Goal: Task Accomplishment & Management: Manage account settings

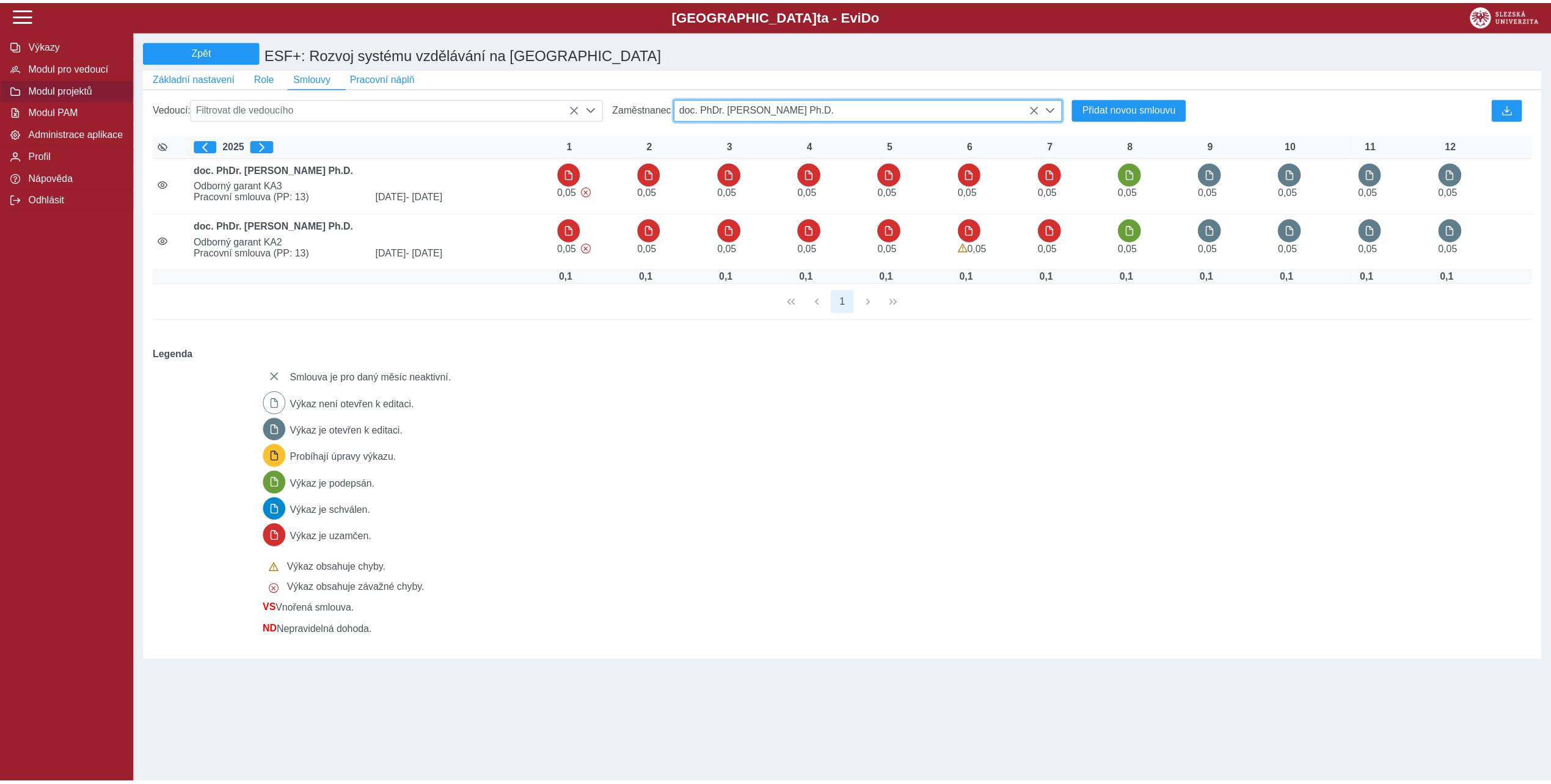
scroll to position [7, 50]
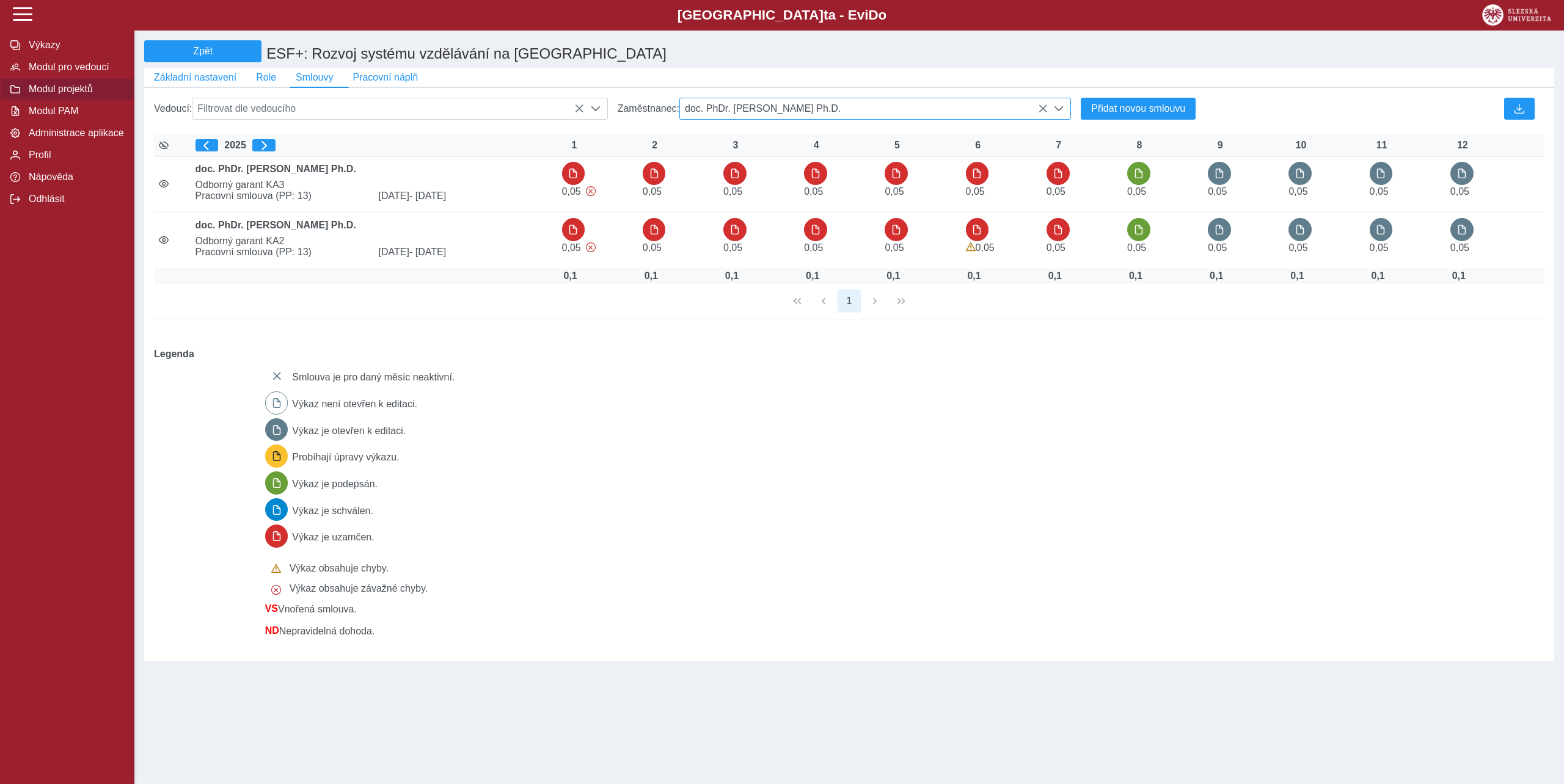
click at [1044, 113] on icon at bounding box center [1043, 109] width 10 height 10
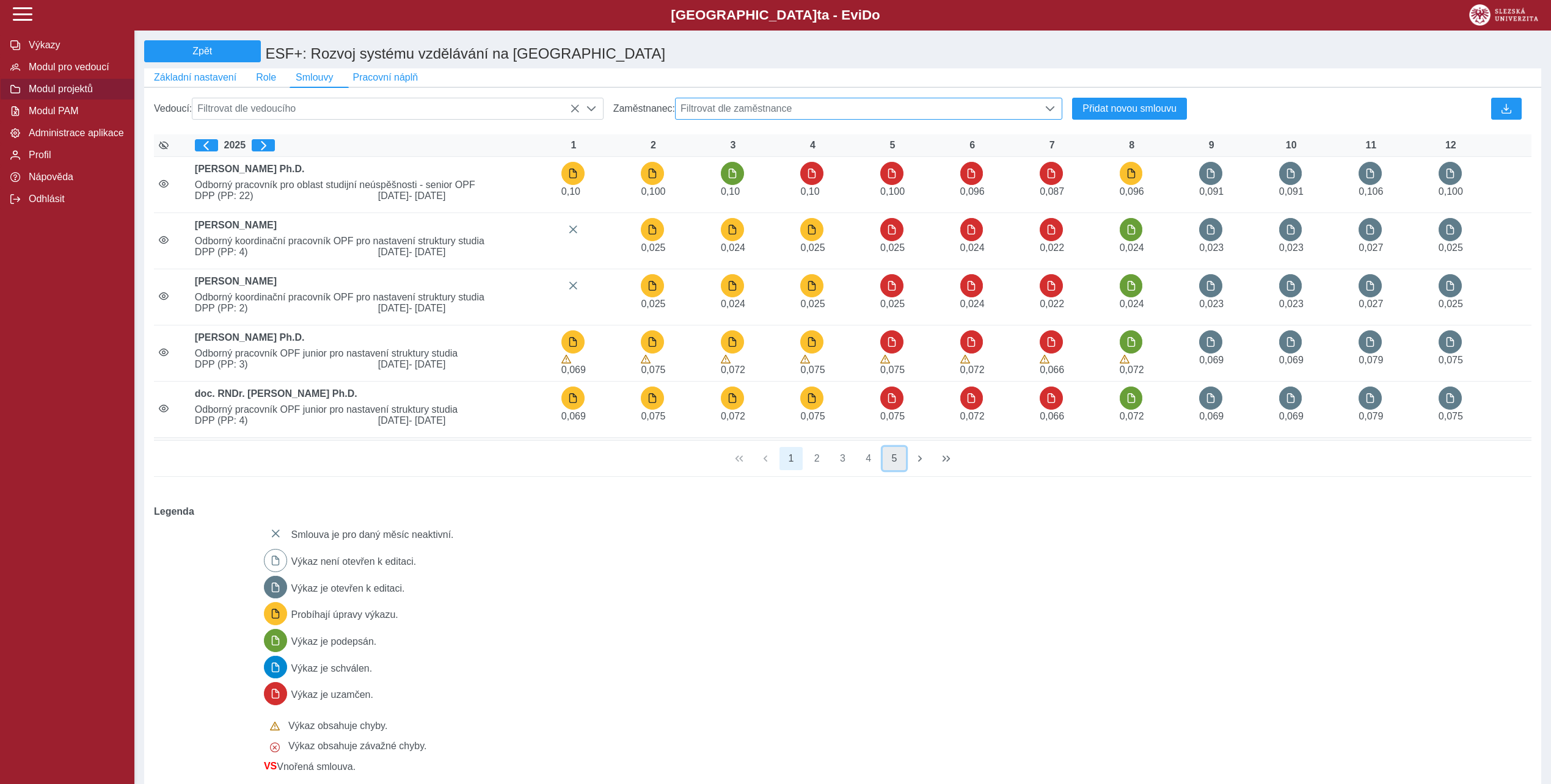
click at [903, 464] on button "5" at bounding box center [894, 459] width 23 height 23
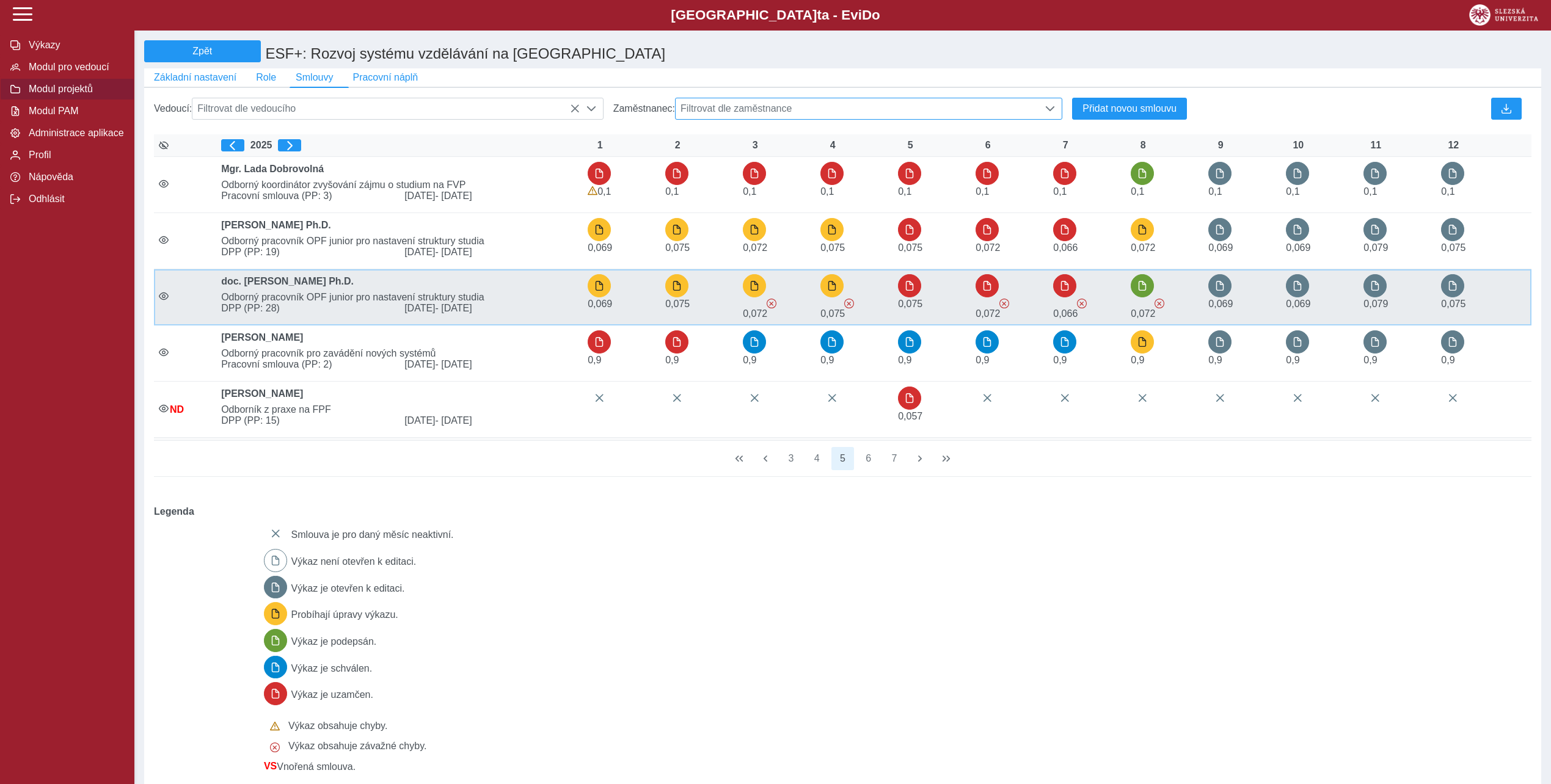
click at [410, 302] on span "Odborný pracovník OPF junior pro nastavení struktury studia" at bounding box center [399, 297] width 366 height 11
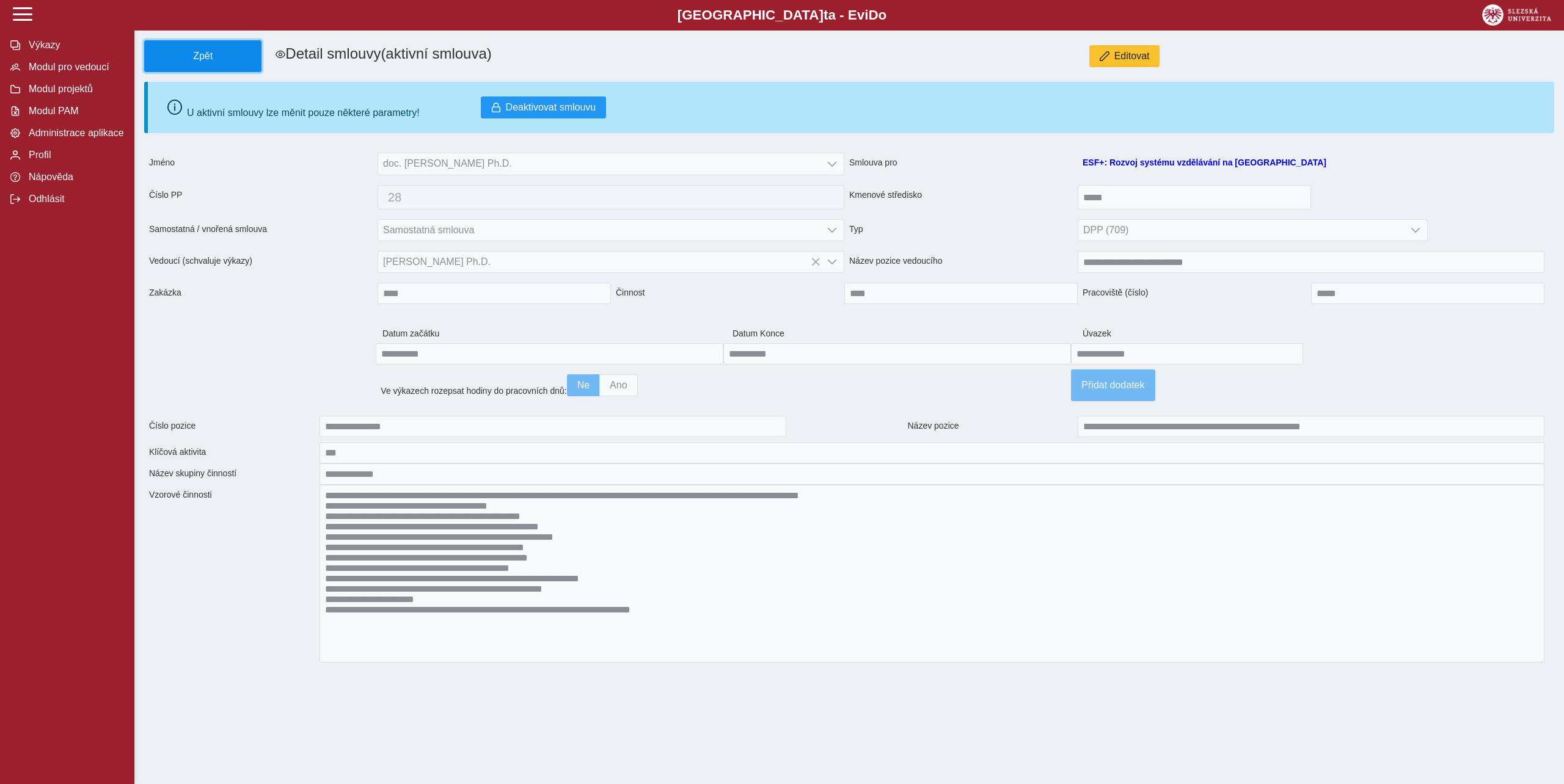
click at [255, 45] on button "Zpět" at bounding box center [202, 56] width 117 height 32
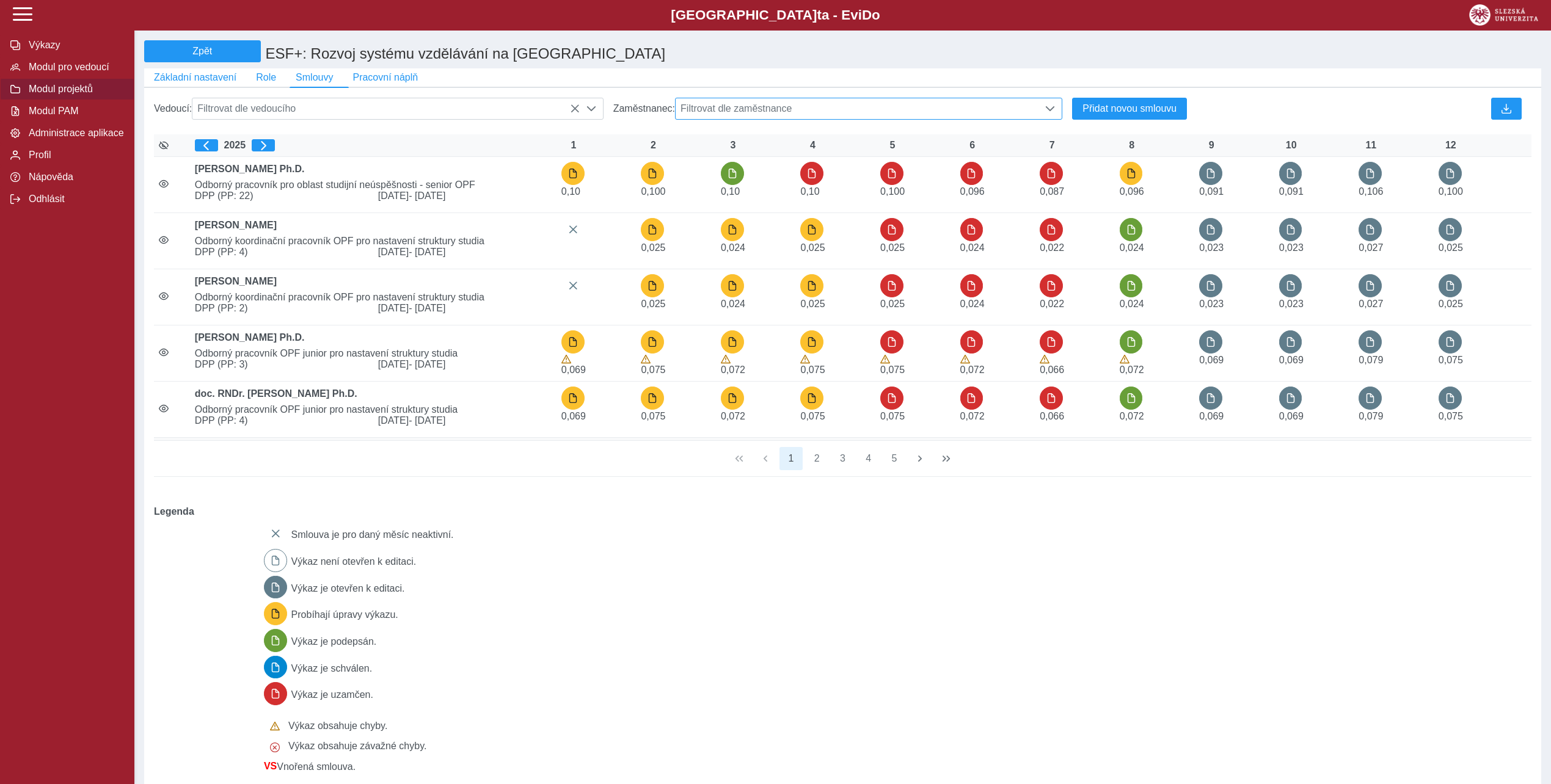
click at [785, 109] on span "Filtrovat dle zaměstnance" at bounding box center [857, 109] width 363 height 21
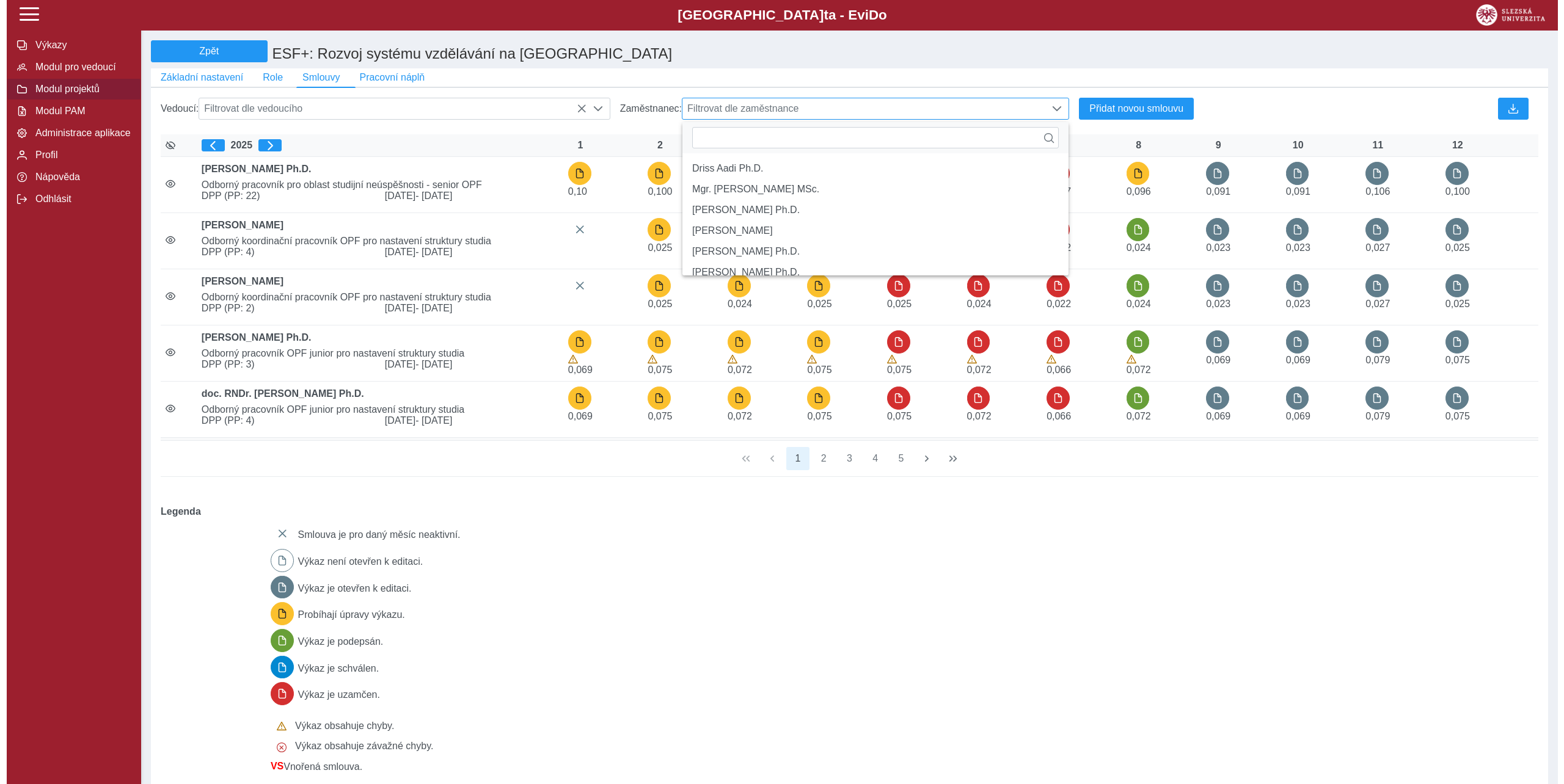
scroll to position [7, 50]
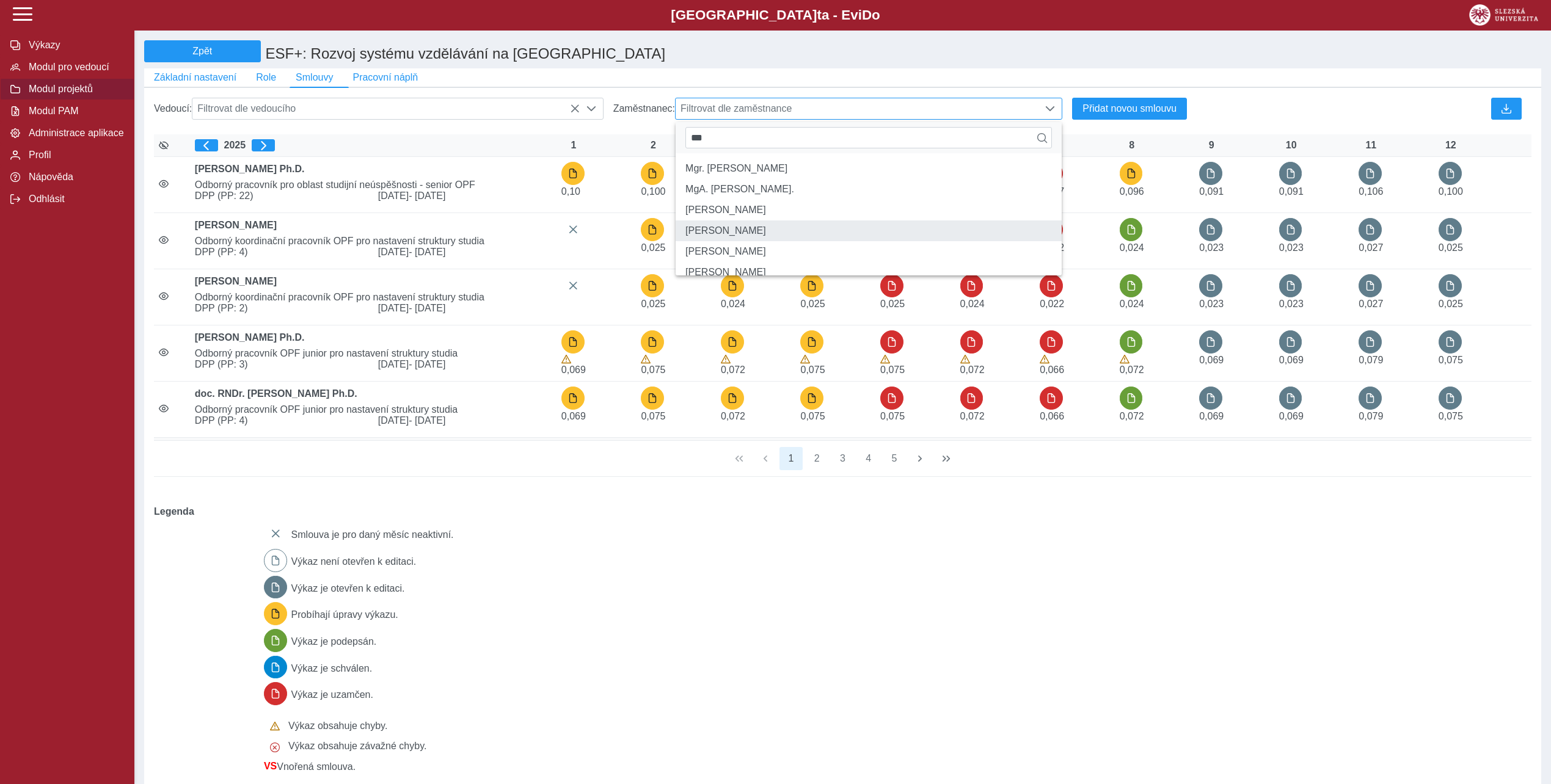
type input "***"
click at [778, 238] on li "Mgr. Jana Bortlíková" at bounding box center [868, 231] width 386 height 21
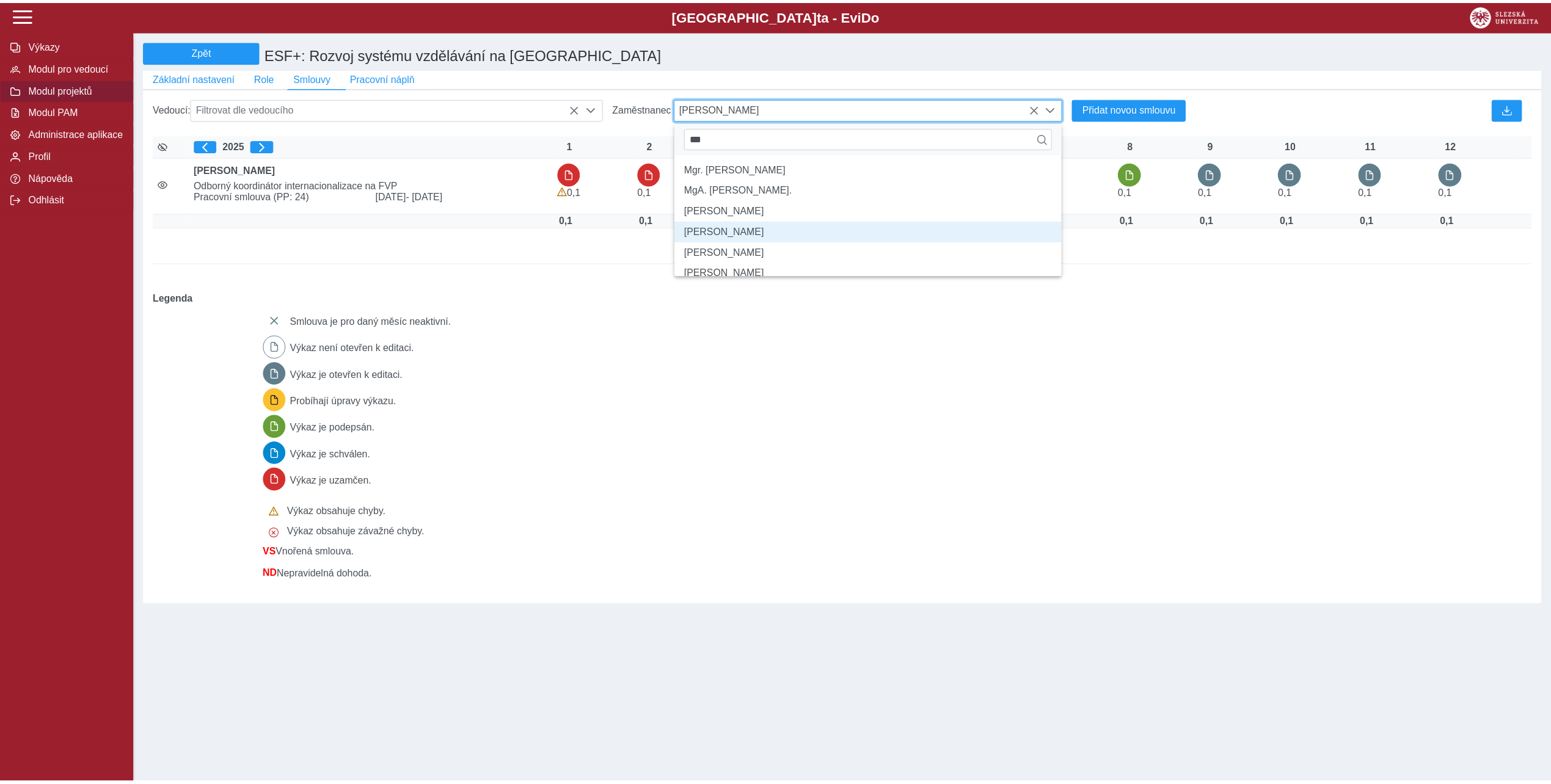
scroll to position [7, 50]
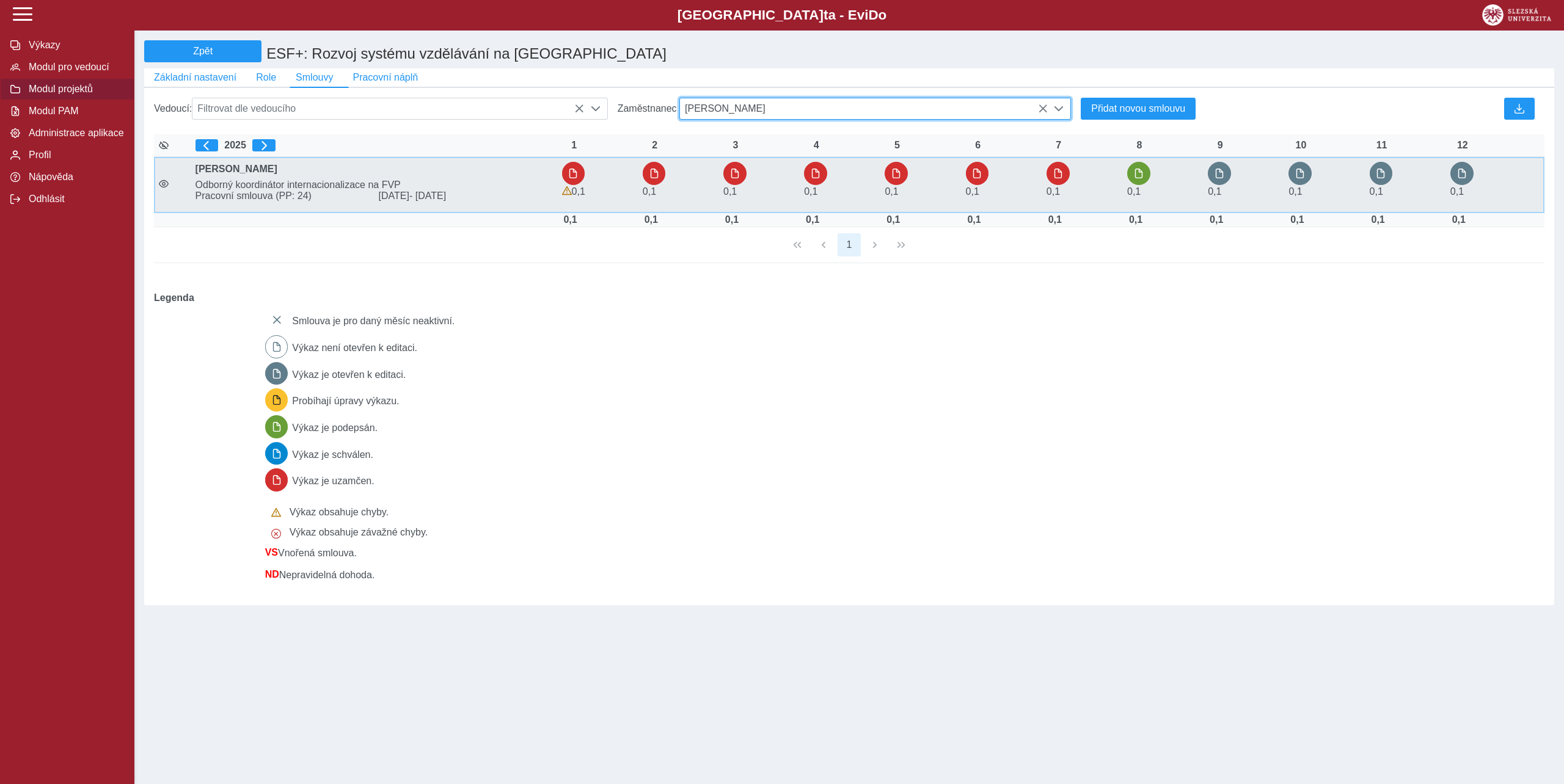
click at [250, 191] on span "Odborný koordinátor internacionalizace na FVP" at bounding box center [374, 185] width 366 height 11
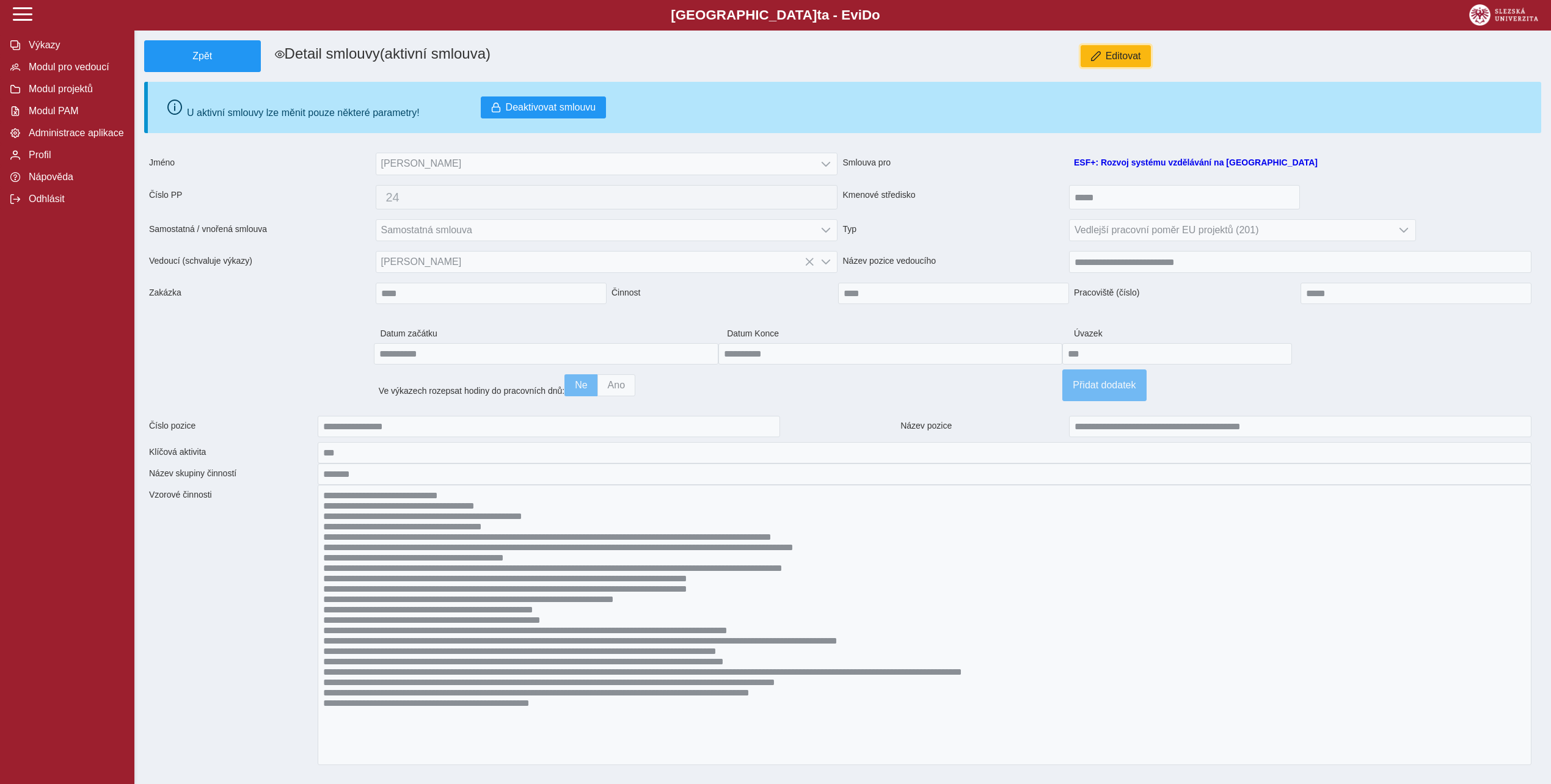
click at [1140, 48] on button "Editovat" at bounding box center [1116, 56] width 71 height 22
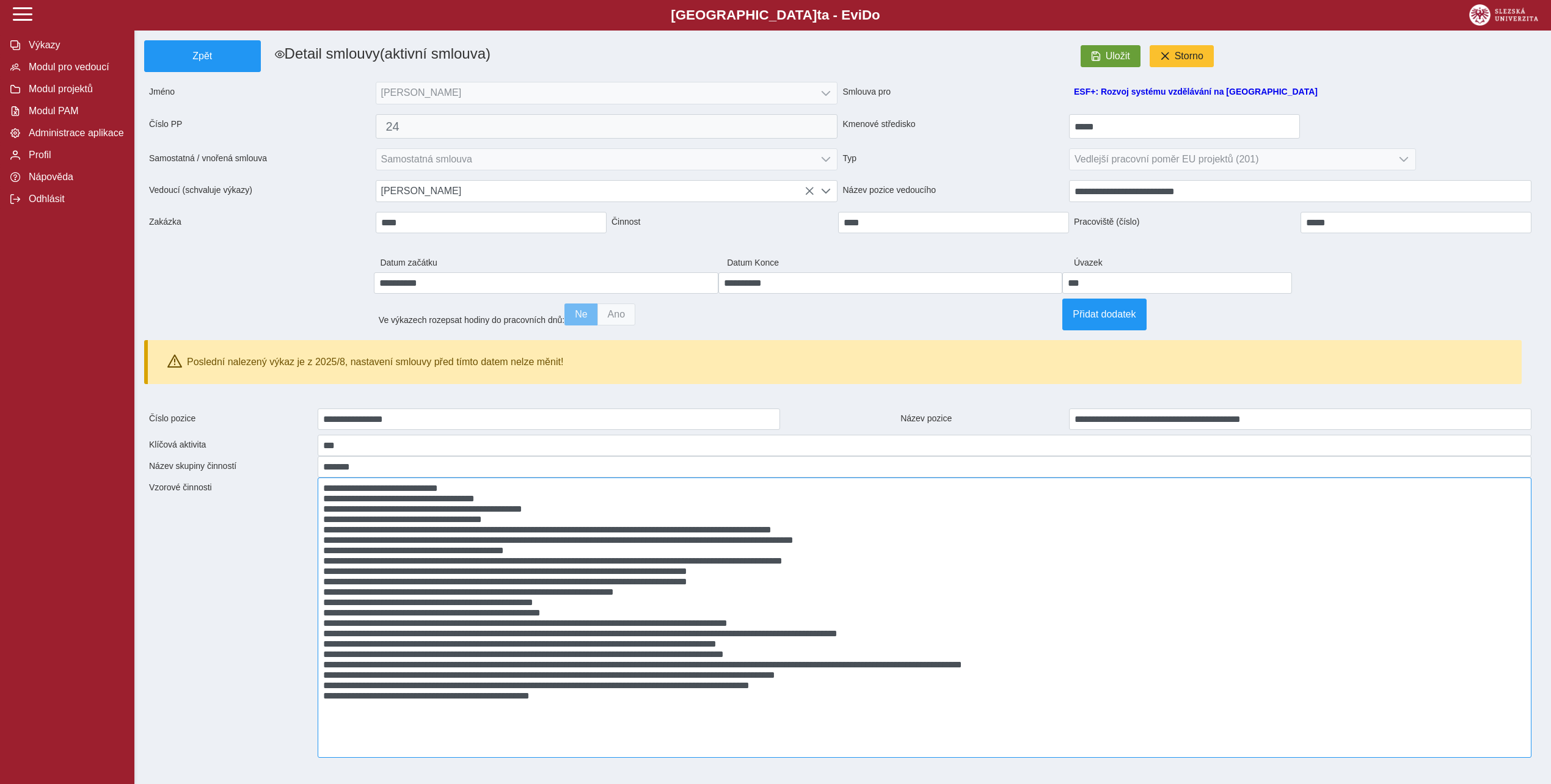
scroll to position [15, 0]
click at [344, 567] on textarea at bounding box center [924, 617] width 1214 height 280
click at [351, 557] on textarea at bounding box center [924, 617] width 1214 height 280
drag, startPoint x: 862, startPoint y: 540, endPoint x: 858, endPoint y: 548, distance: 8.9
click at [858, 548] on textarea at bounding box center [924, 617] width 1214 height 280
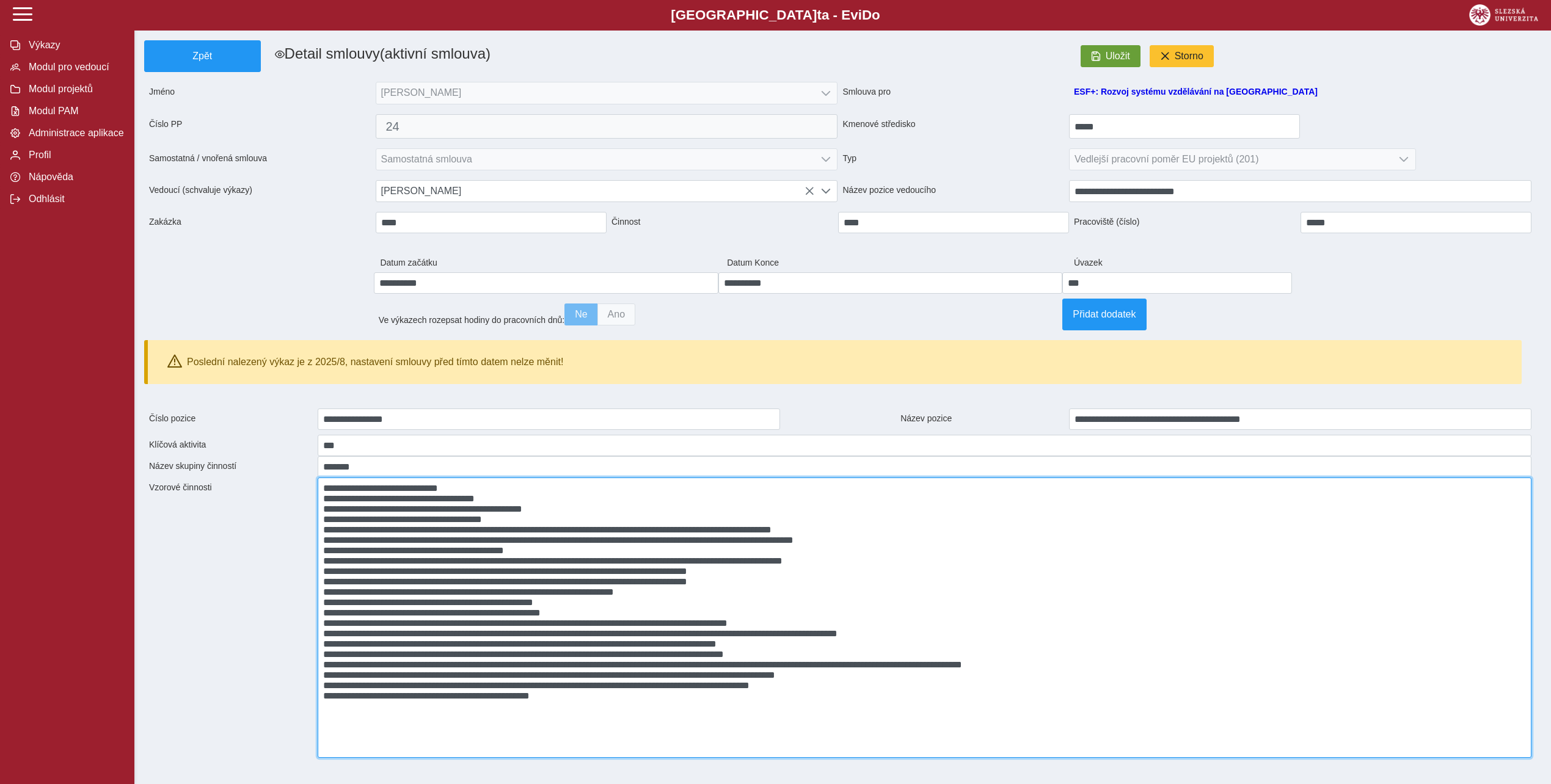
click at [881, 547] on textarea at bounding box center [924, 617] width 1214 height 280
drag, startPoint x: 881, startPoint y: 547, endPoint x: 327, endPoint y: 494, distance: 556.5
click at [327, 494] on textarea at bounding box center [924, 617] width 1214 height 280
click at [1004, 586] on textarea at bounding box center [924, 617] width 1214 height 280
drag, startPoint x: 857, startPoint y: 545, endPoint x: 297, endPoint y: 546, distance: 560.0
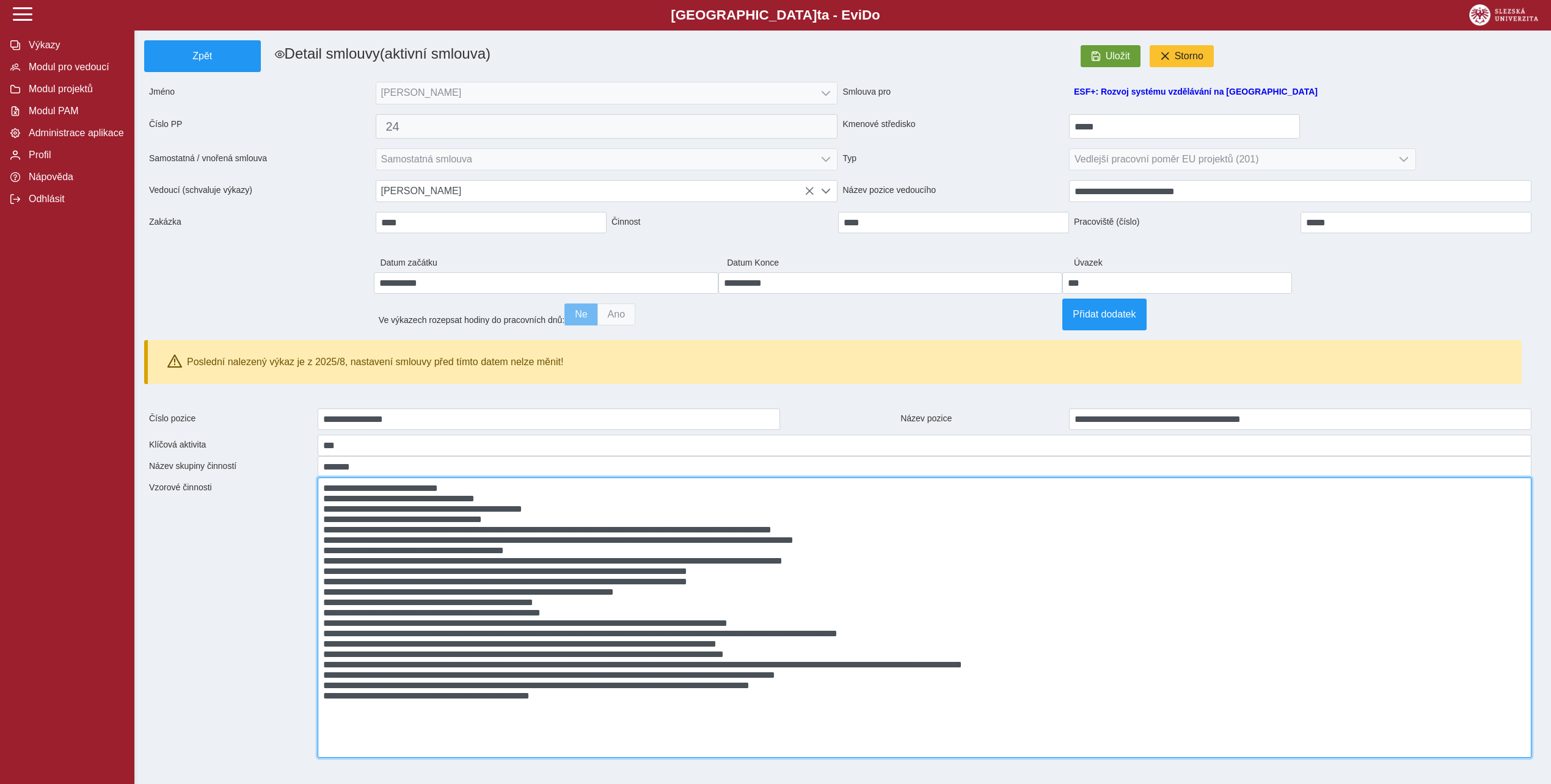
click at [318, 546] on textarea at bounding box center [924, 617] width 1214 height 280
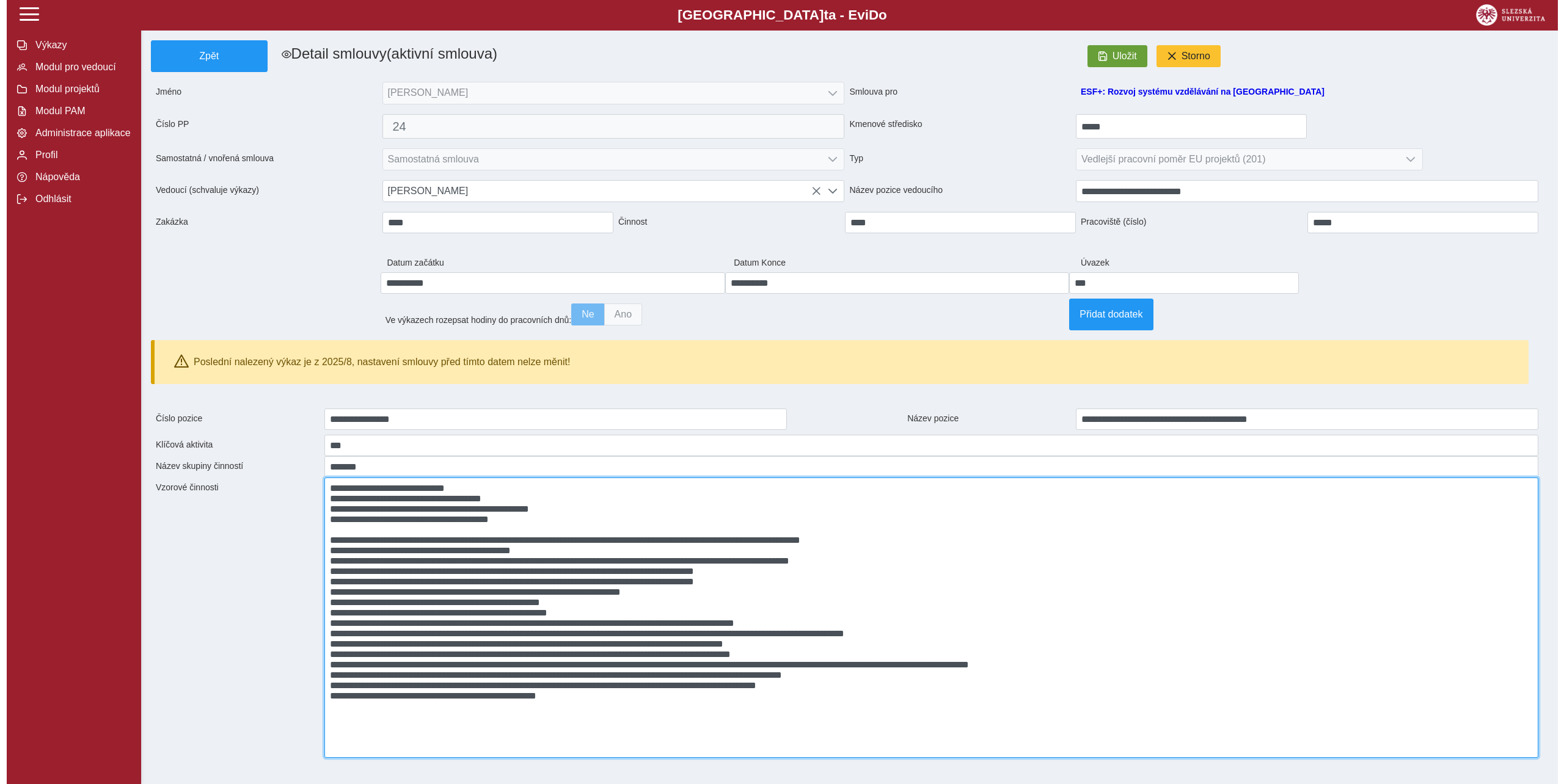
scroll to position [0, 0]
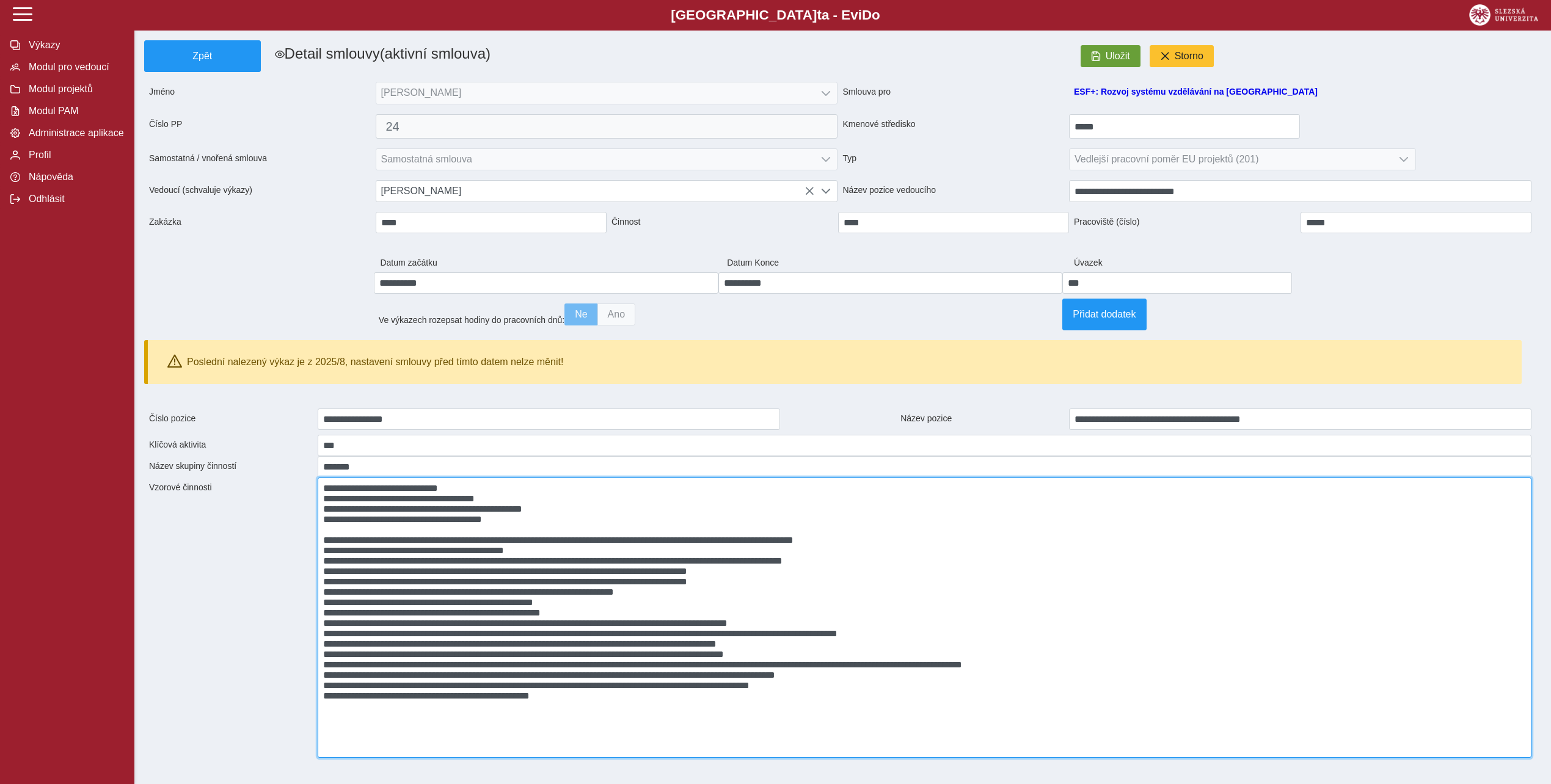
drag, startPoint x: 557, startPoint y: 534, endPoint x: 297, endPoint y: 533, distance: 260.0
click at [318, 533] on textarea at bounding box center [924, 617] width 1214 height 280
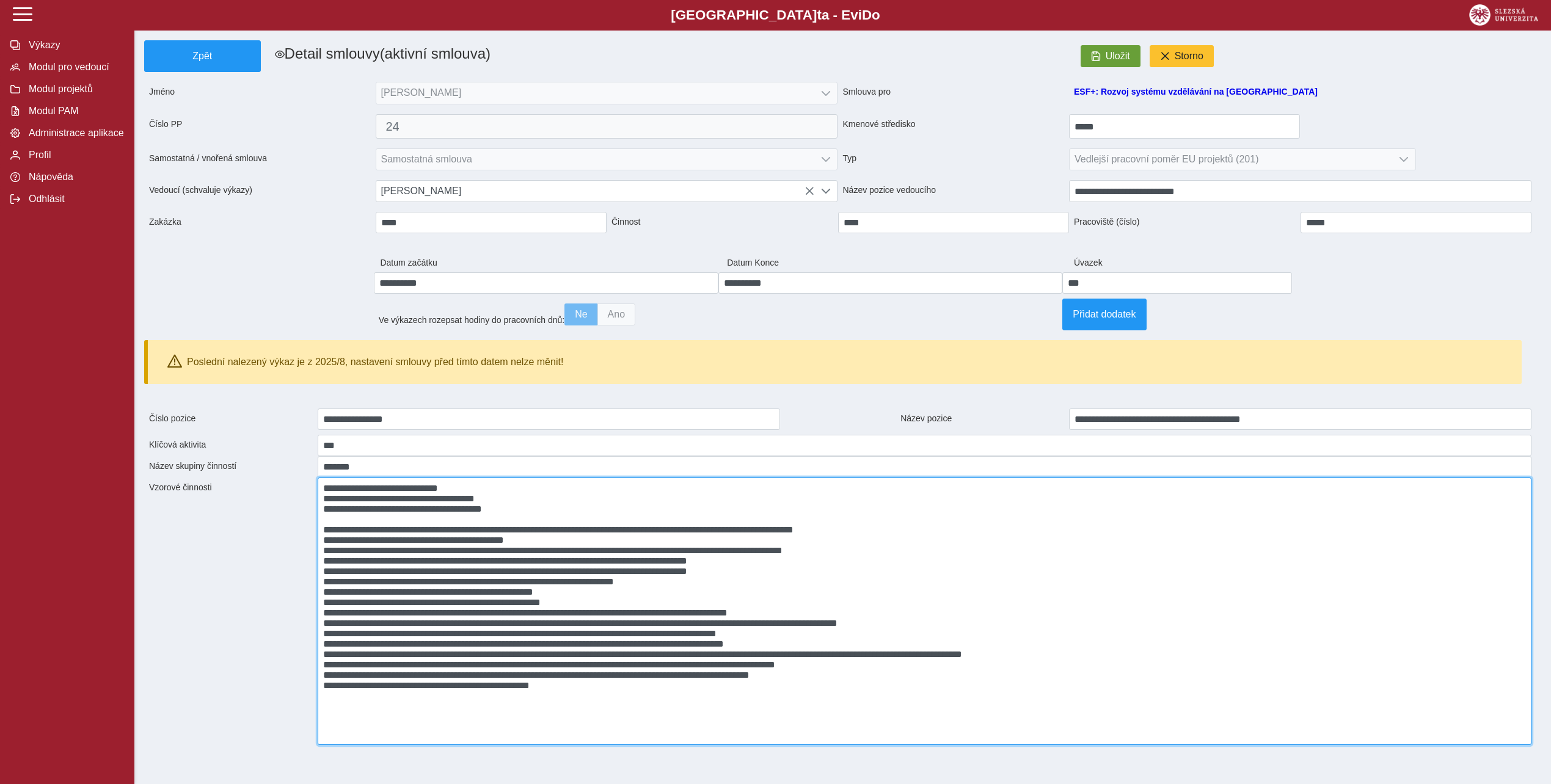
click at [327, 554] on textarea at bounding box center [924, 611] width 1214 height 267
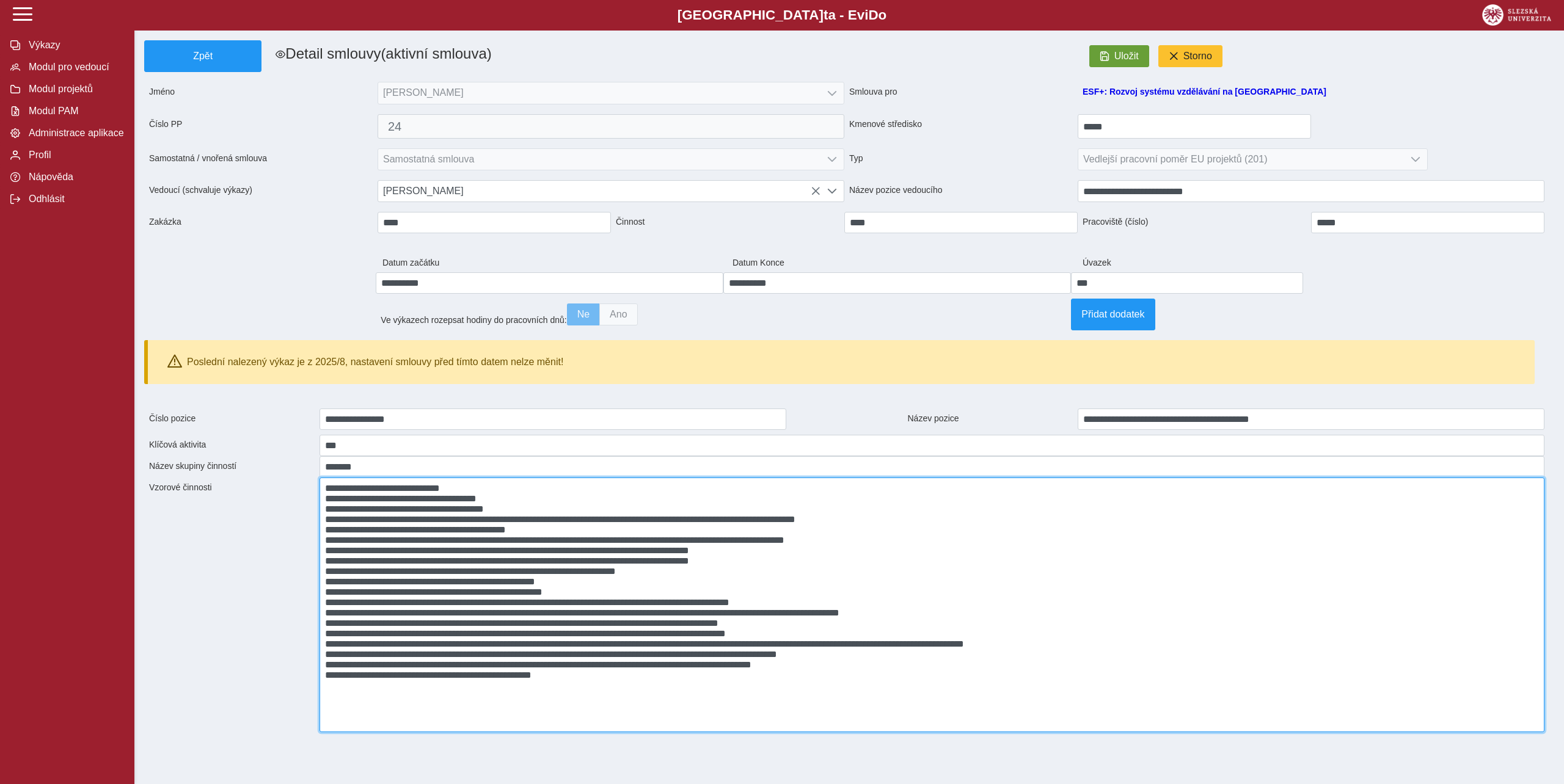
drag, startPoint x: 512, startPoint y: 520, endPoint x: 271, endPoint y: 524, distance: 241.0
click at [320, 524] on textarea at bounding box center [932, 604] width 1226 height 254
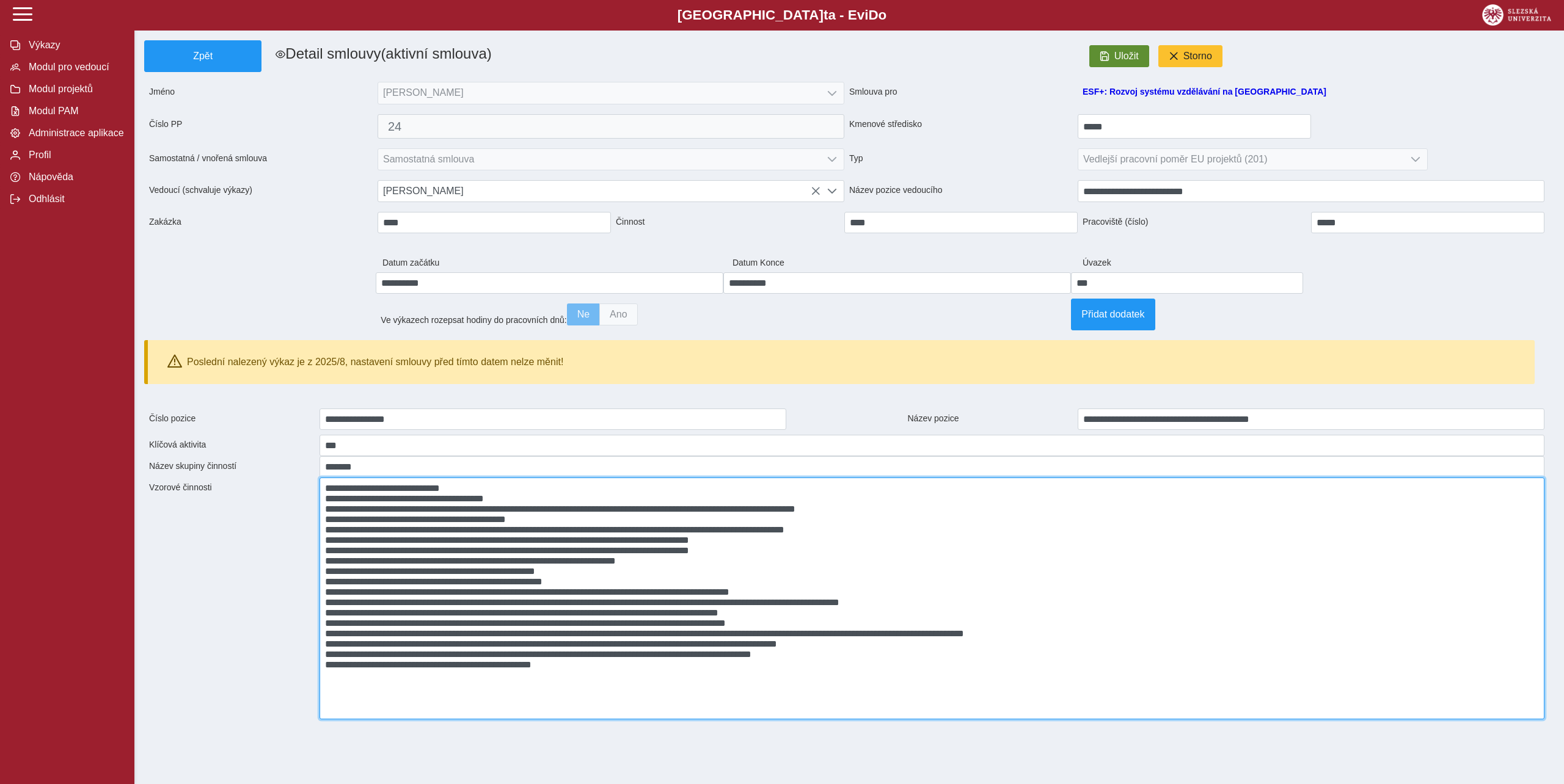
type textarea "**********"
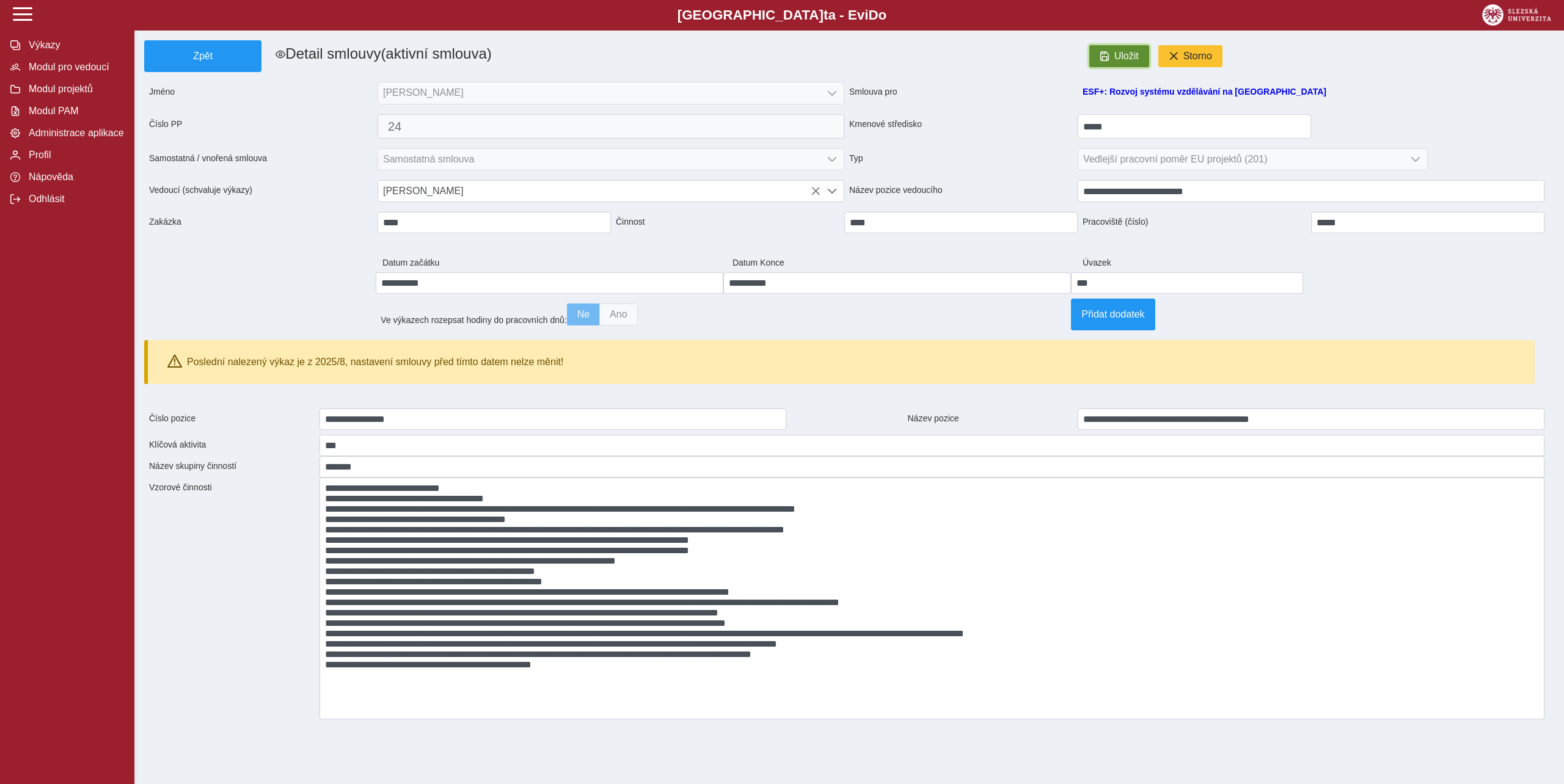
click at [1103, 53] on span "button" at bounding box center [1104, 56] width 10 height 10
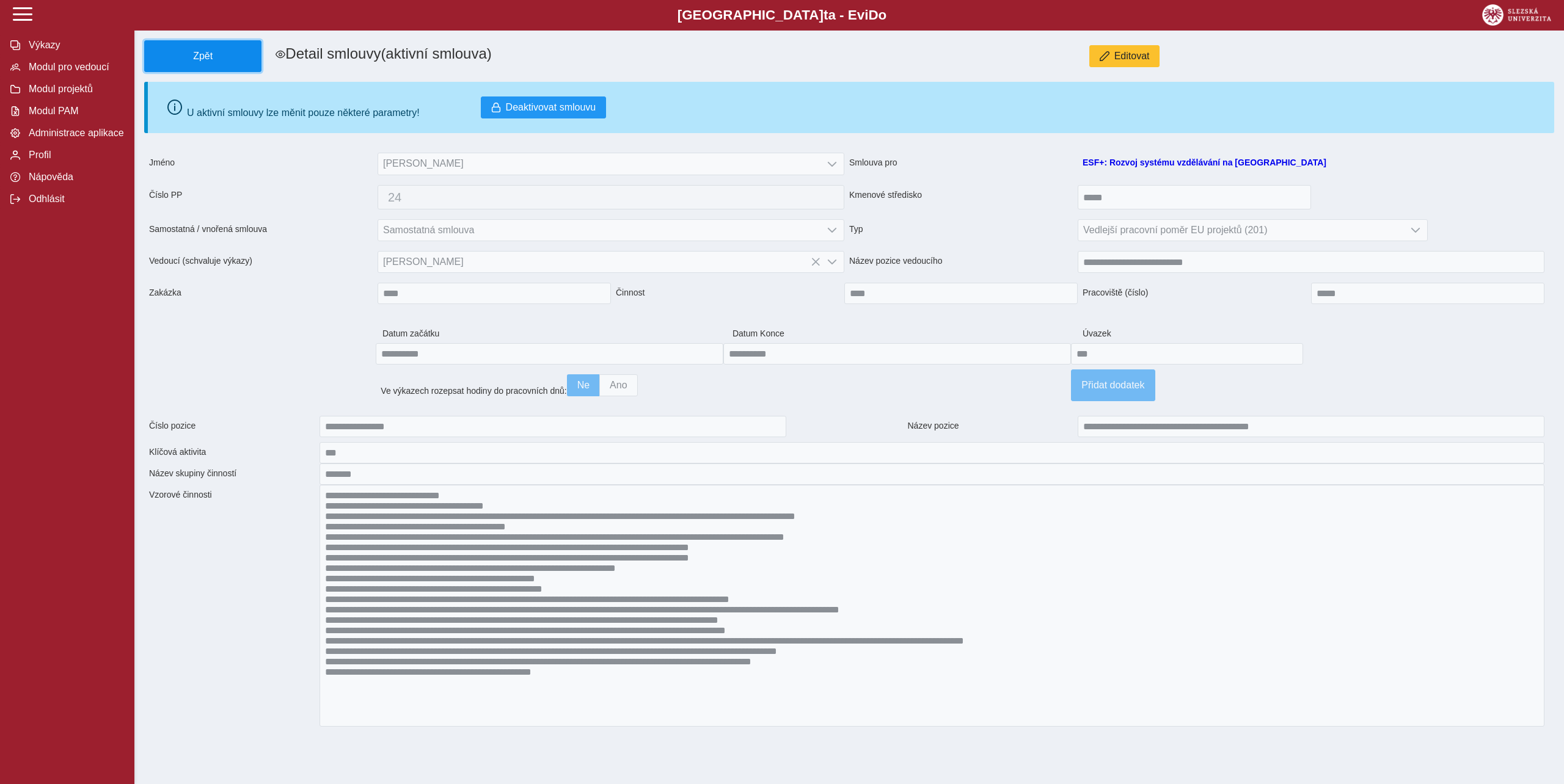
click at [220, 53] on span "Zpět" at bounding box center [202, 56] width 106 height 11
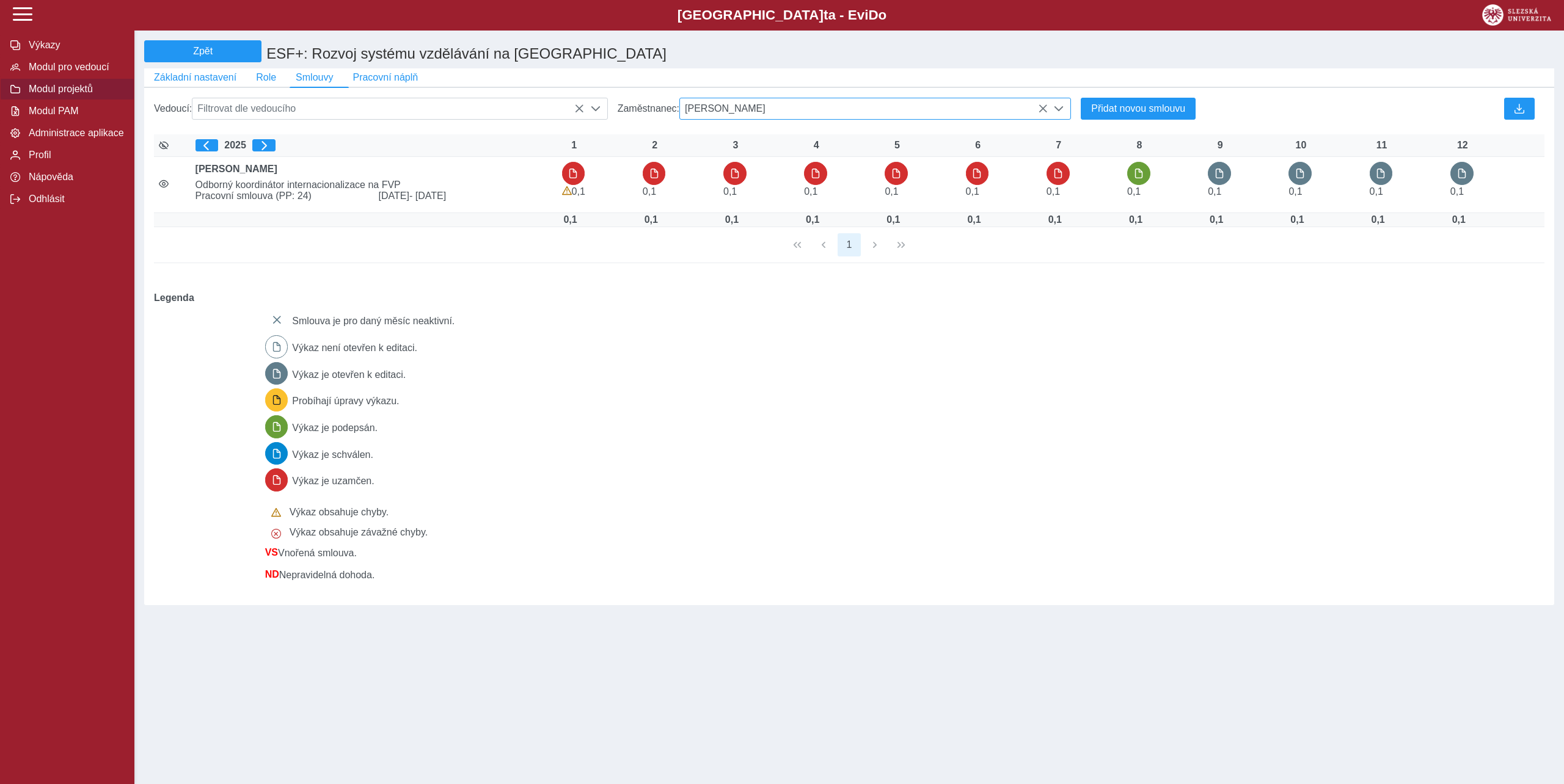
click at [827, 109] on span "Mgr. Jana Bortlíková" at bounding box center [864, 109] width 368 height 21
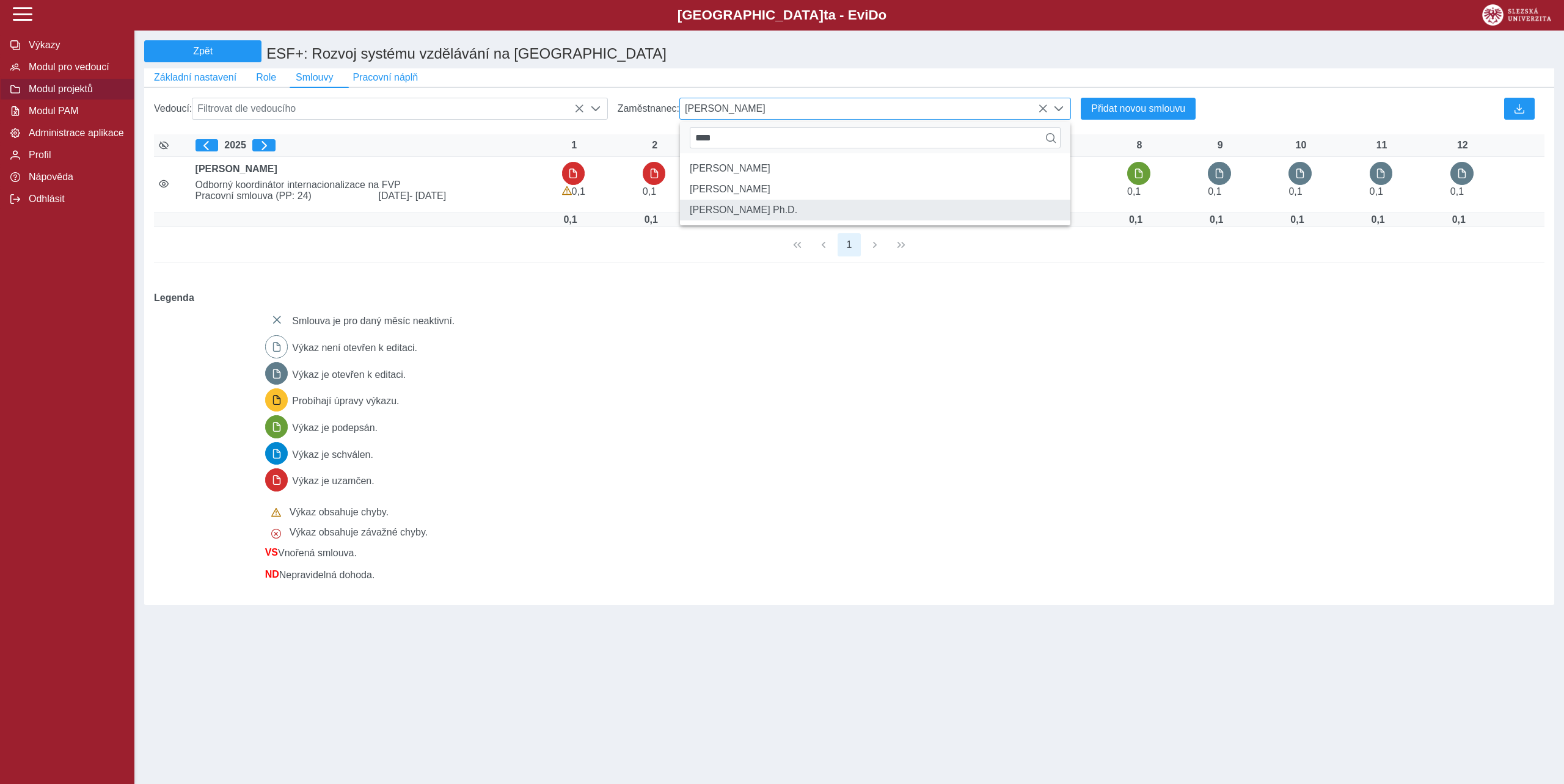
type input "****"
click at [790, 221] on li "Mgr. Kateřina Janků Ph.D." at bounding box center [875, 210] width 391 height 21
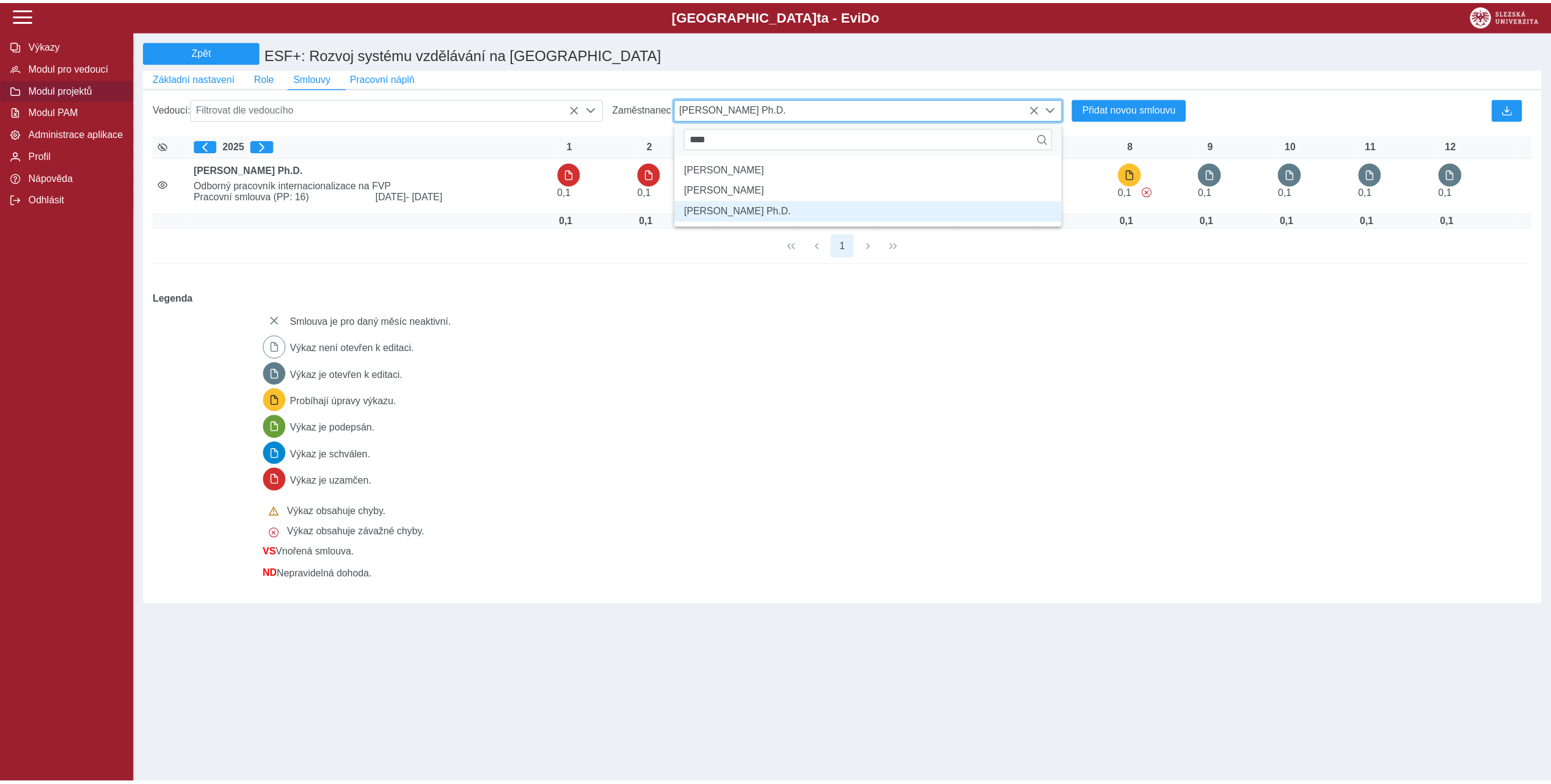
scroll to position [7, 50]
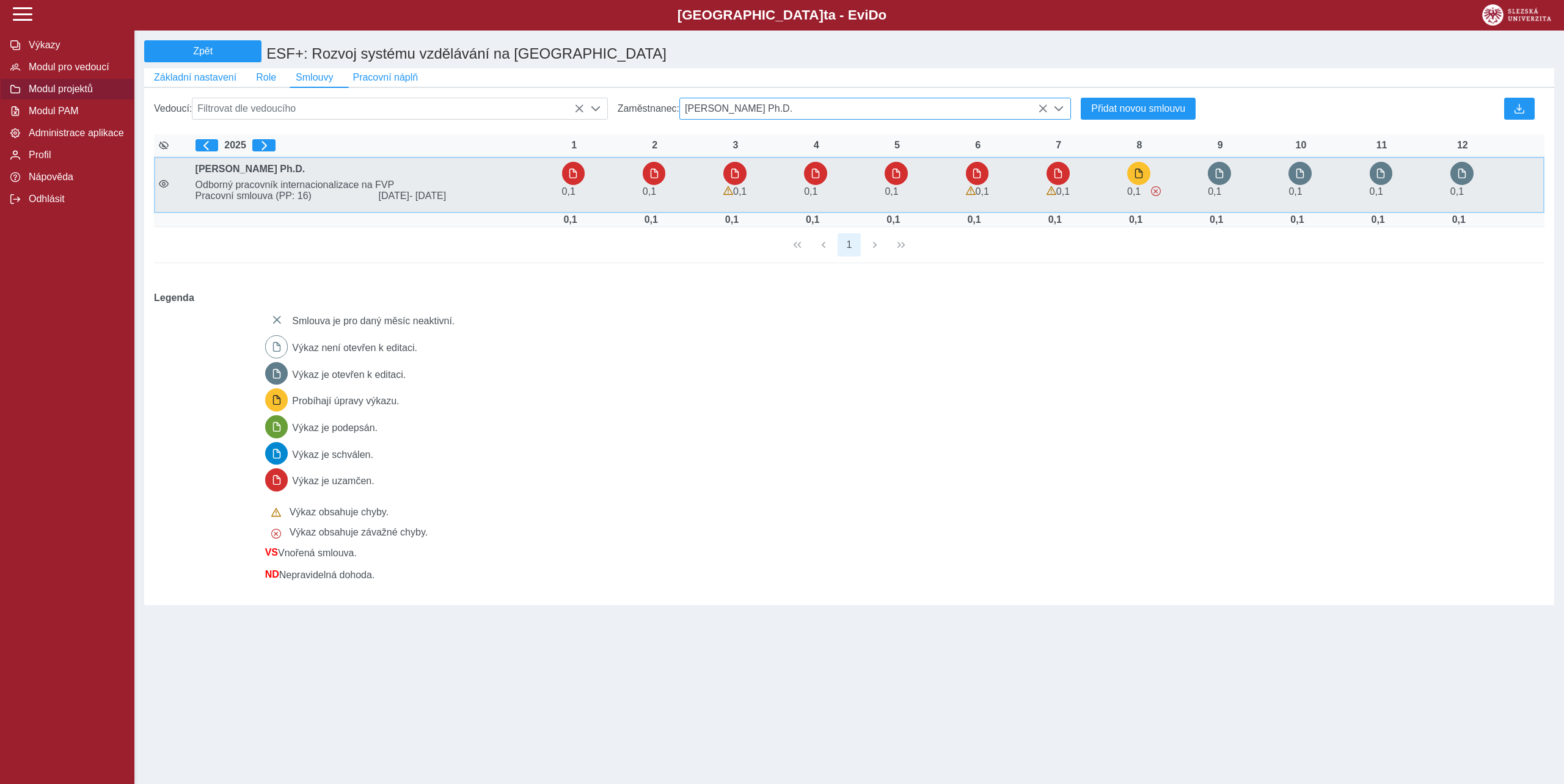
click at [234, 189] on span "Odborný pracovník internacionalizace na FVP" at bounding box center [374, 185] width 366 height 11
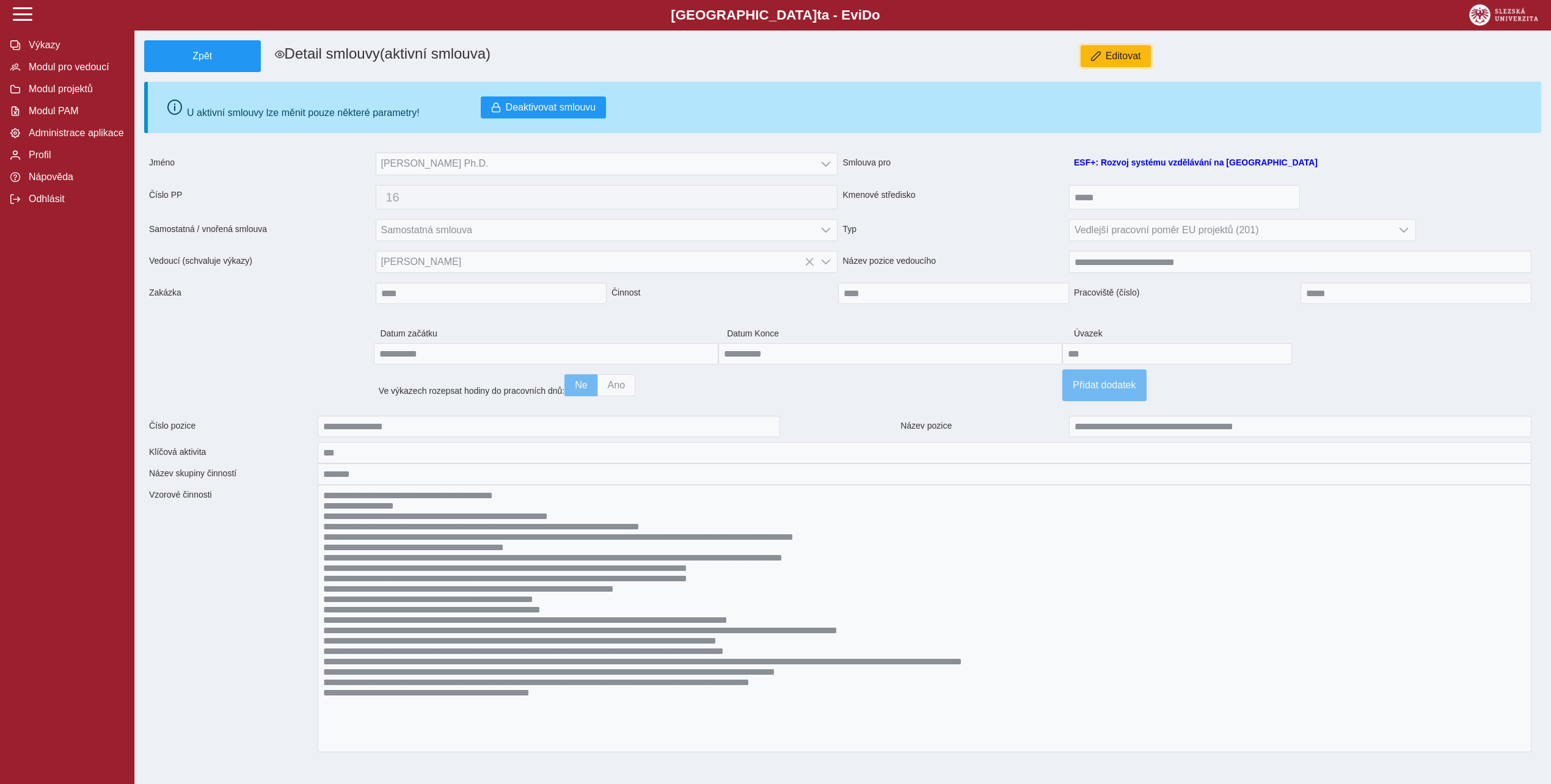
click at [1137, 55] on span "Editovat" at bounding box center [1123, 56] width 35 height 11
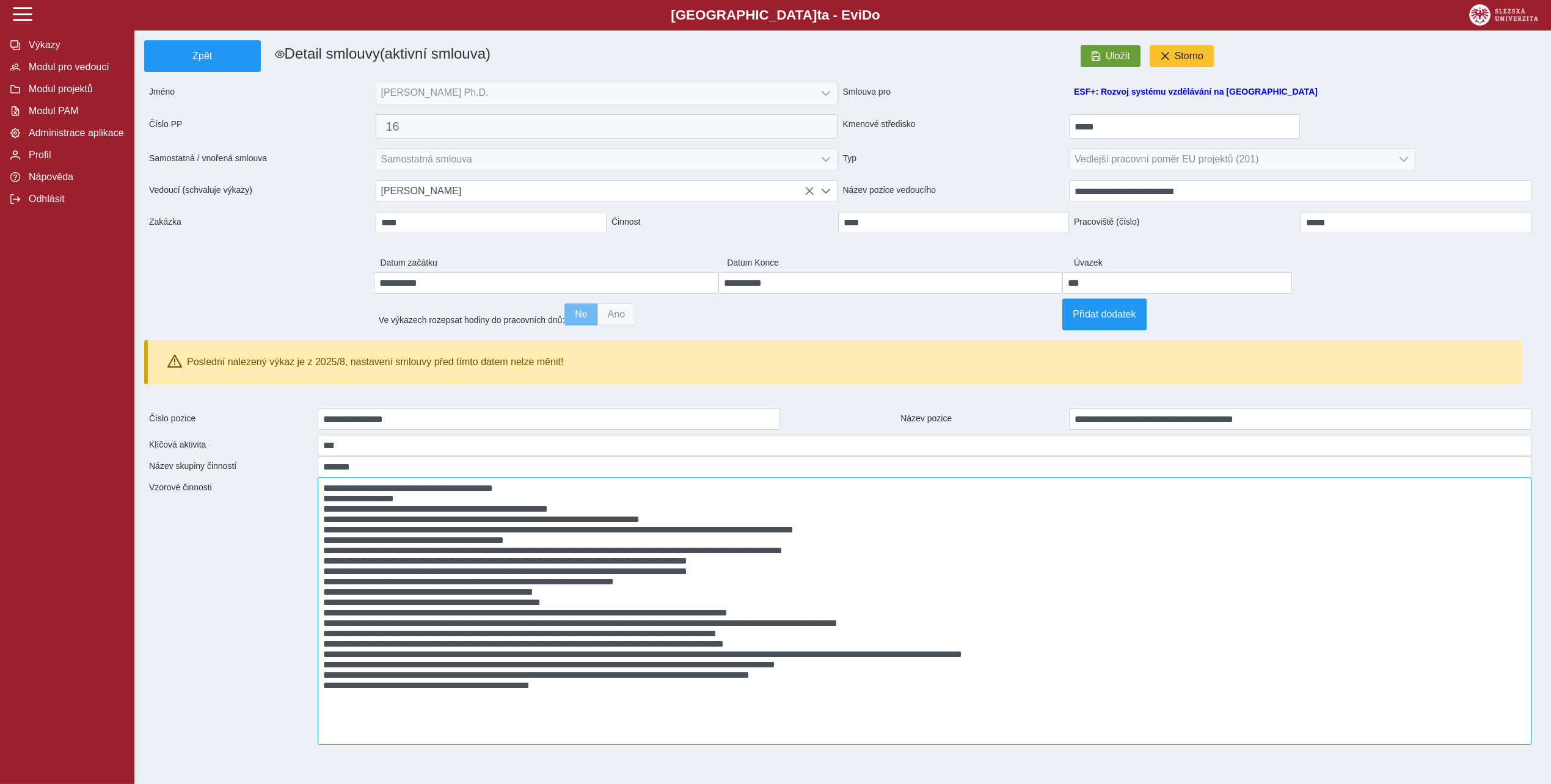
scroll to position [2, 0]
drag, startPoint x: 701, startPoint y: 546, endPoint x: 292, endPoint y: 550, distance: 409.0
click at [318, 550] on textarea at bounding box center [924, 611] width 1214 height 267
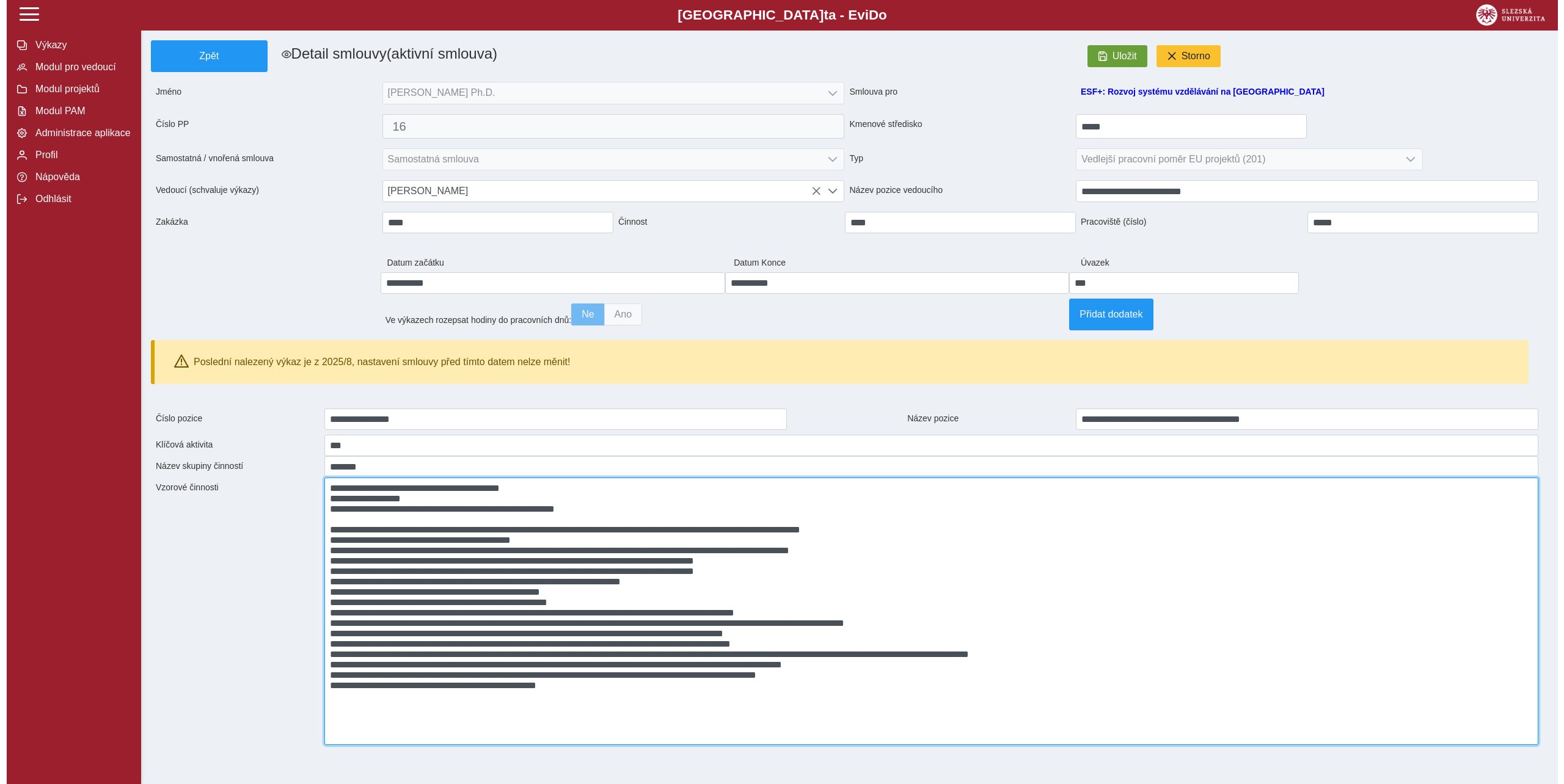
scroll to position [0, 0]
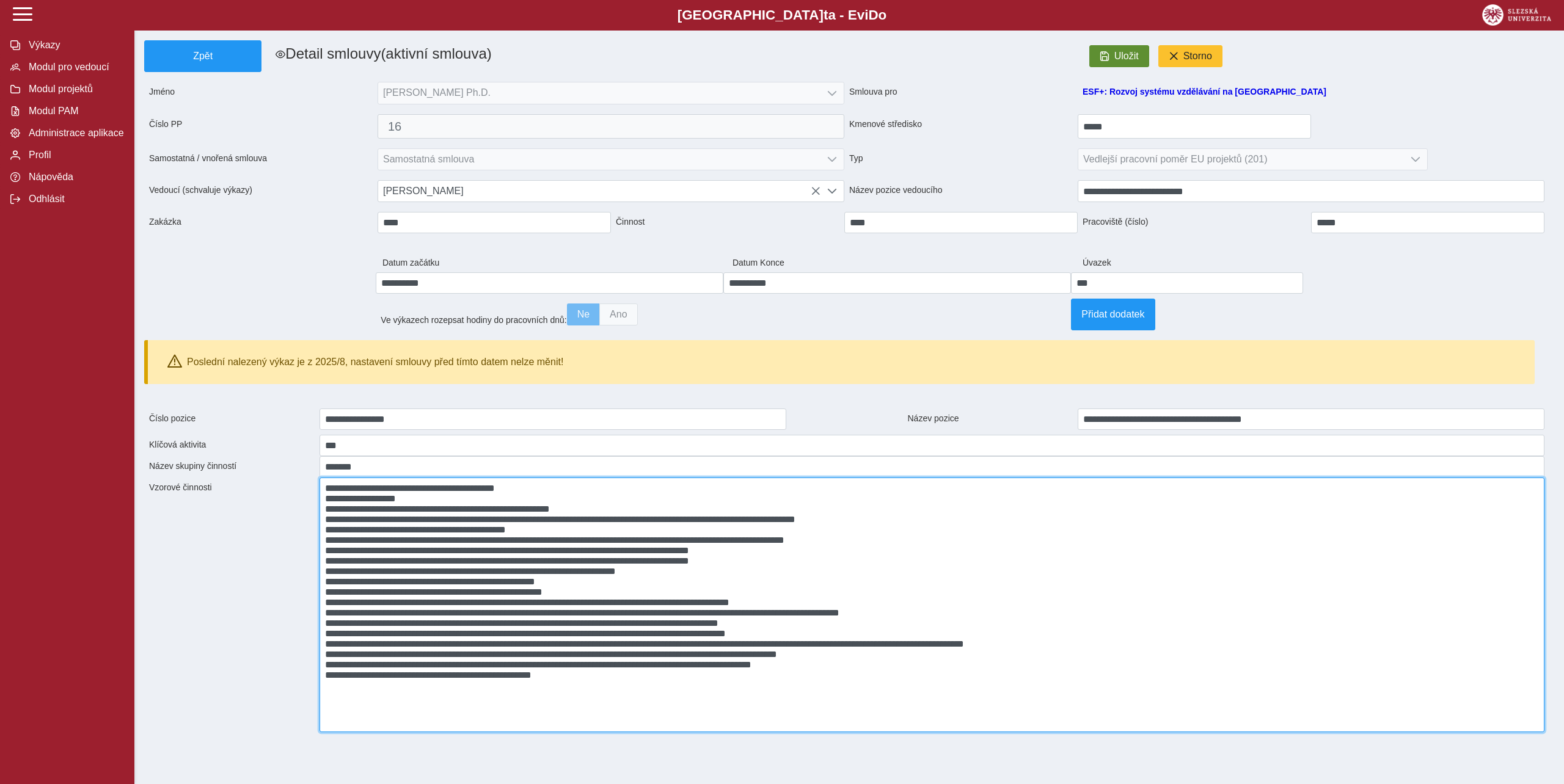
type textarea "**********"
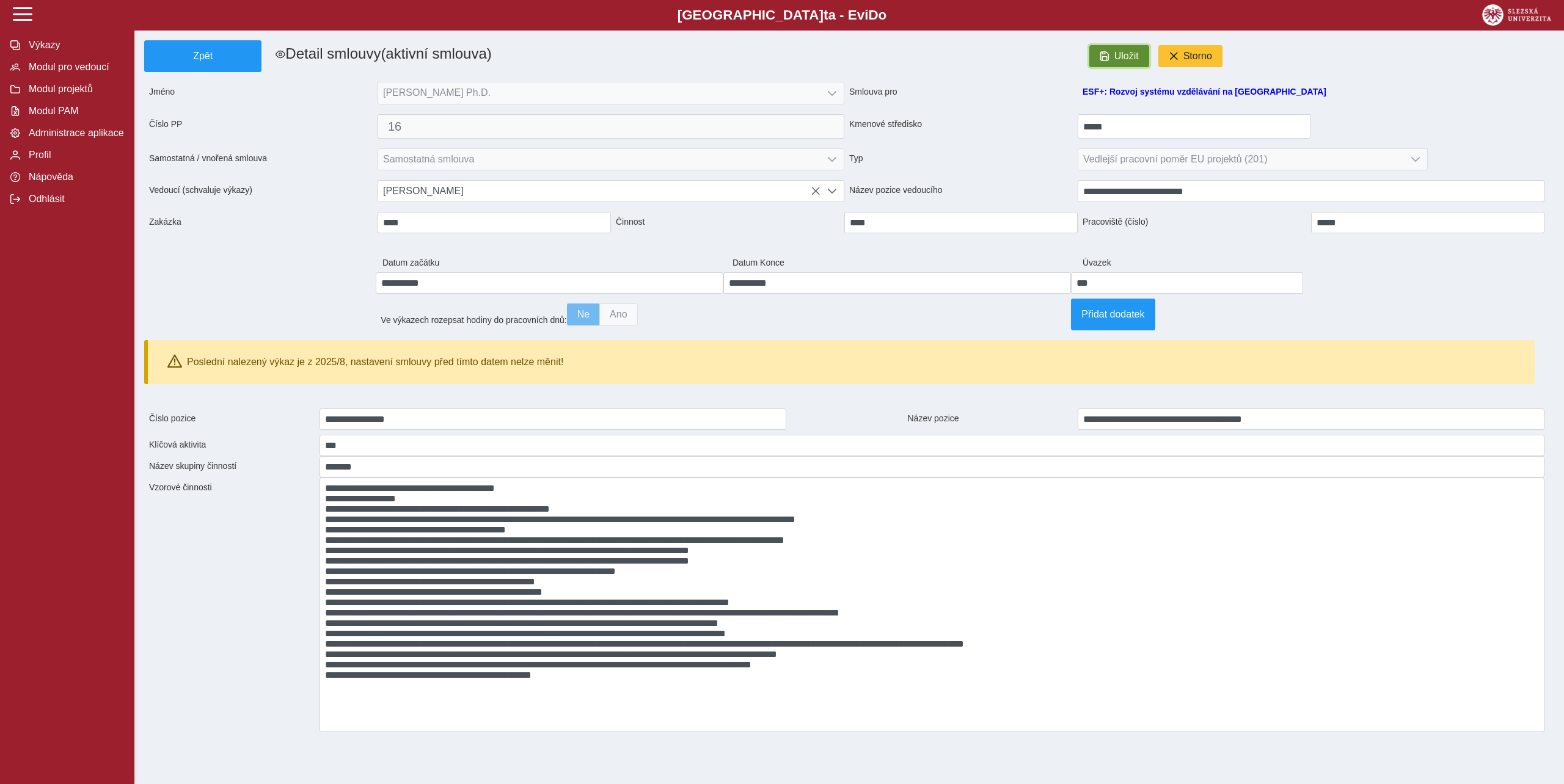
click at [1103, 54] on span "button" at bounding box center [1104, 56] width 10 height 10
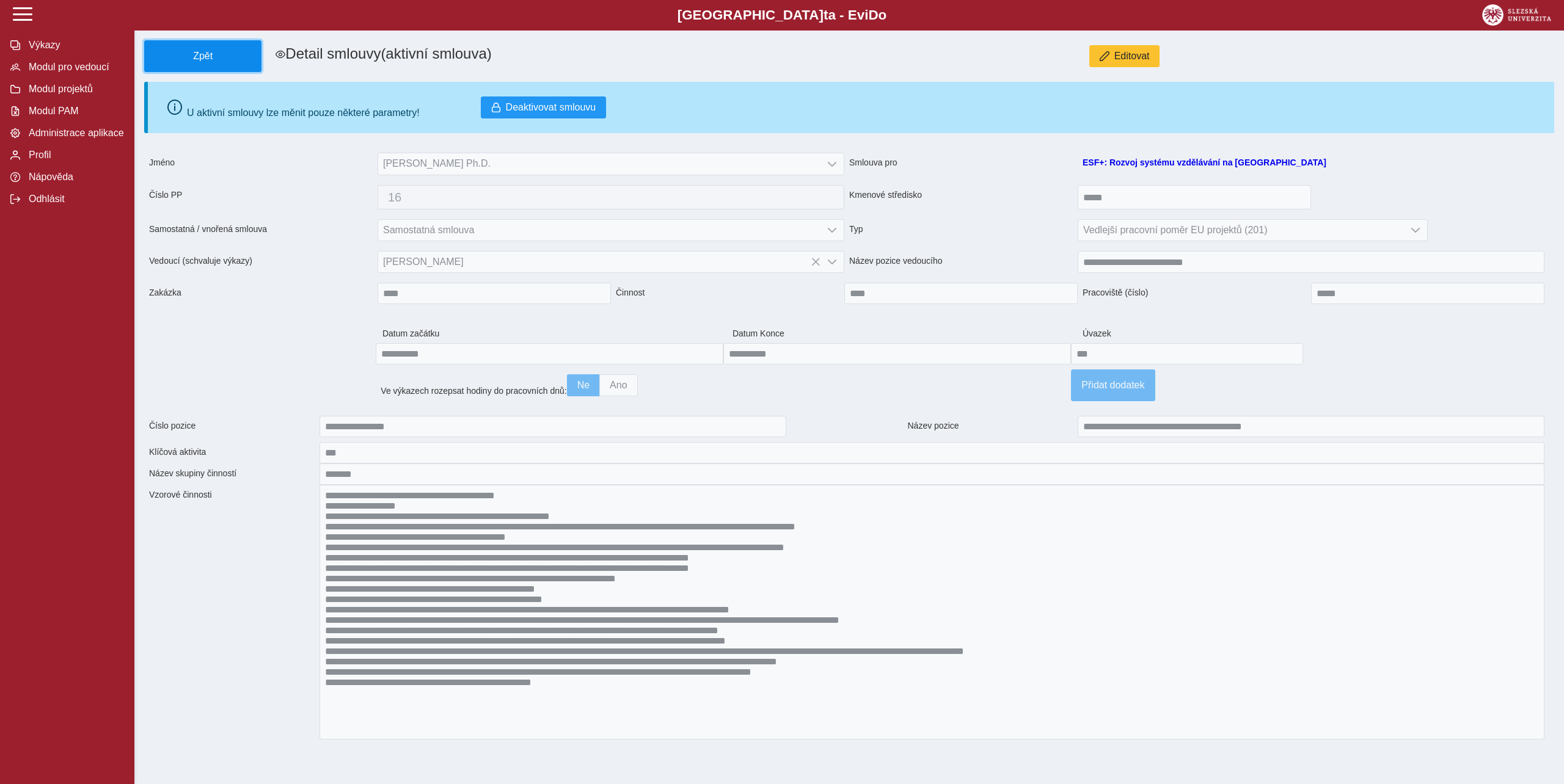
click at [191, 49] on button "Zpět" at bounding box center [202, 56] width 117 height 32
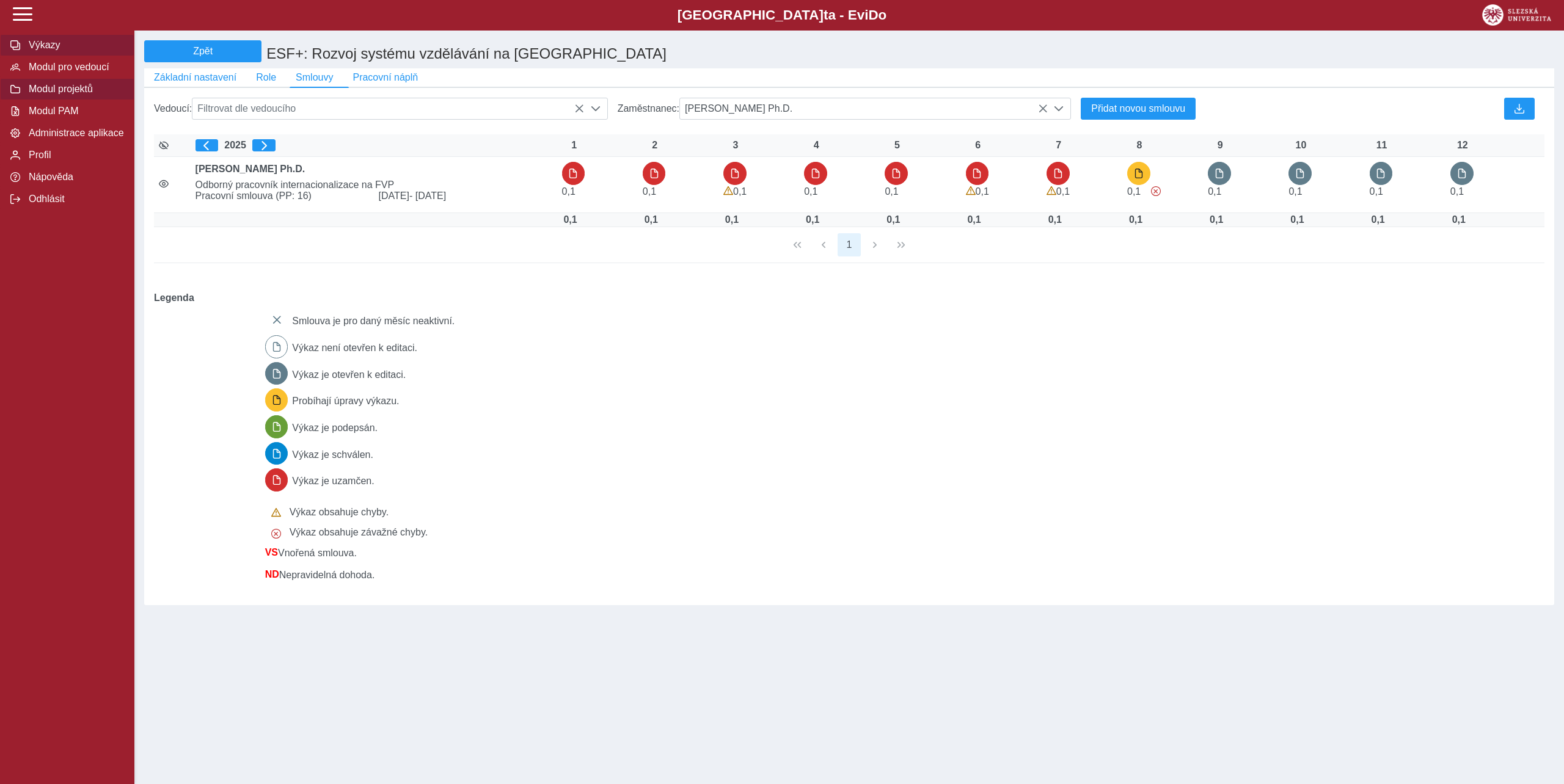
click at [55, 51] on span "Výkazy" at bounding box center [74, 45] width 99 height 11
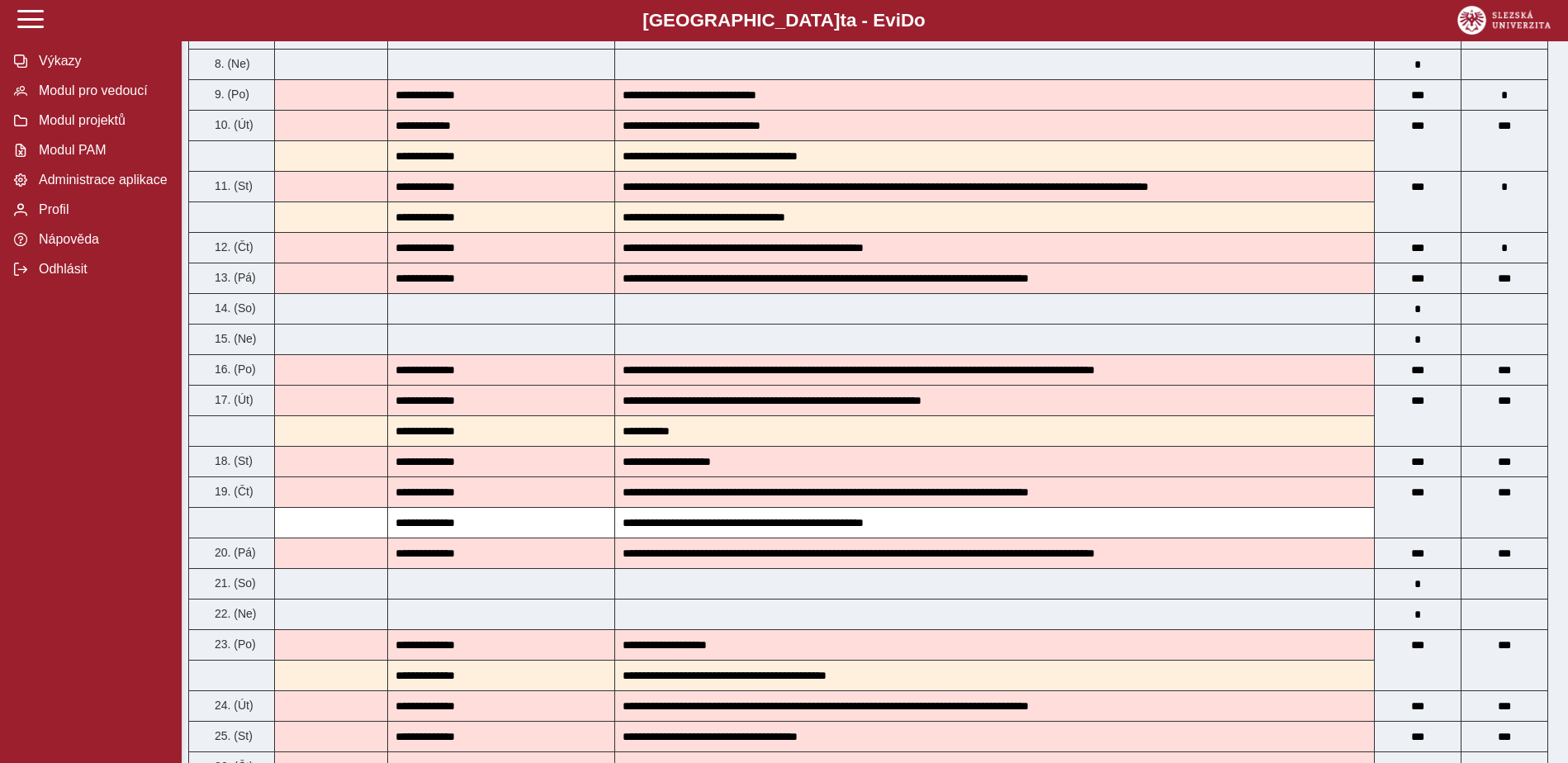
scroll to position [590, 0]
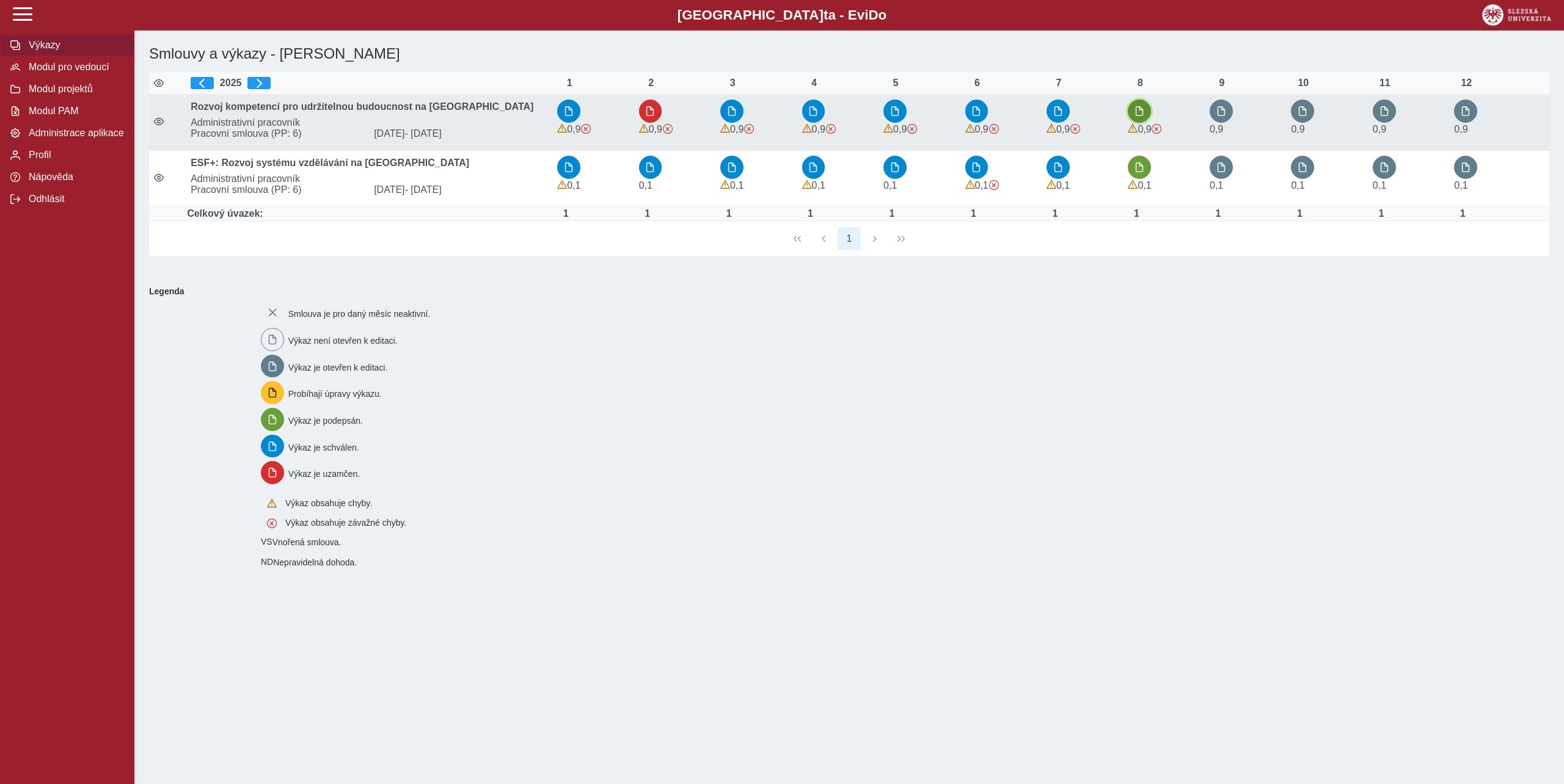
click at [1136, 111] on span "button" at bounding box center [1139, 111] width 10 height 10
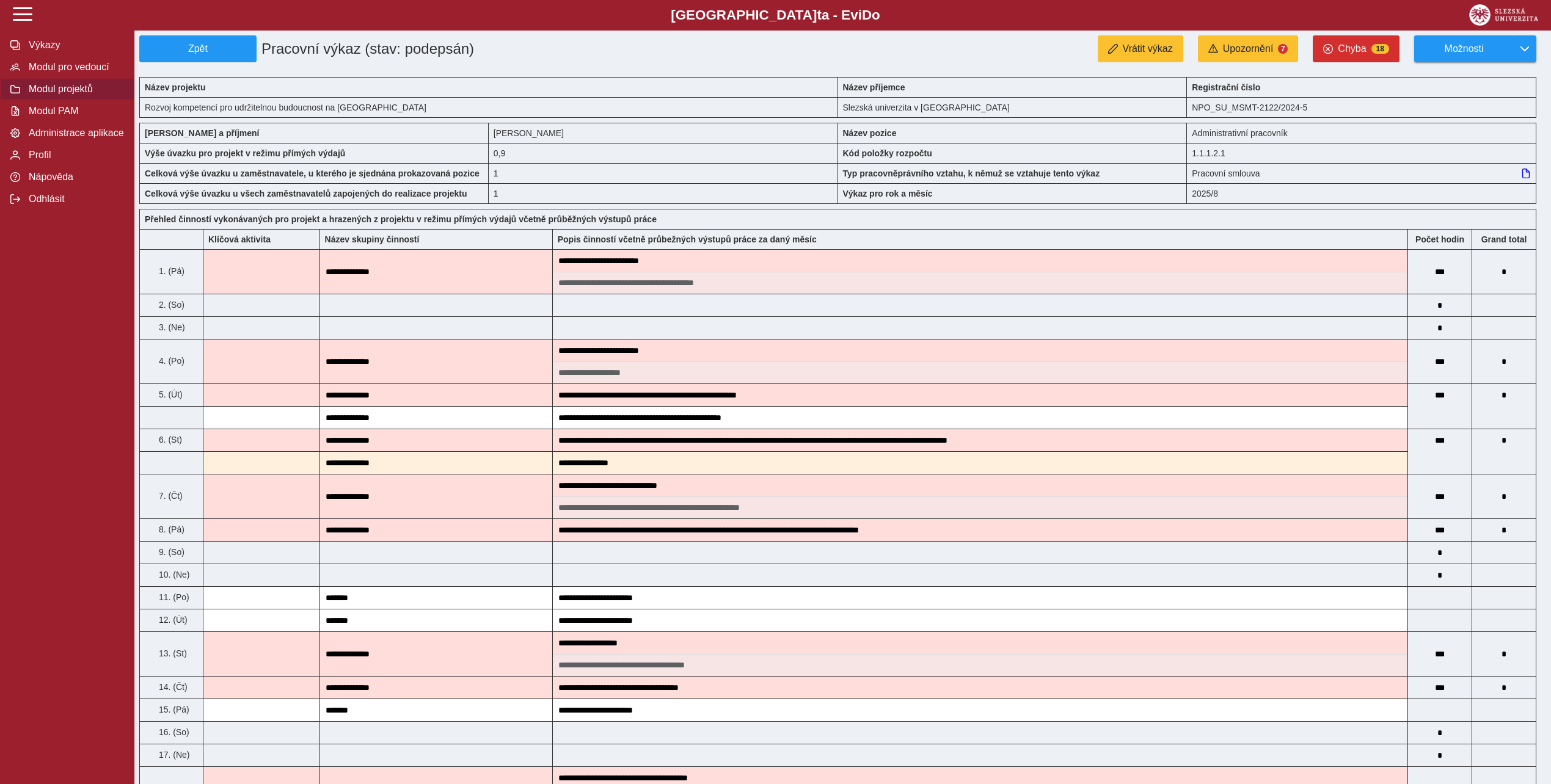
click at [42, 94] on span "Modul projektů" at bounding box center [74, 89] width 99 height 11
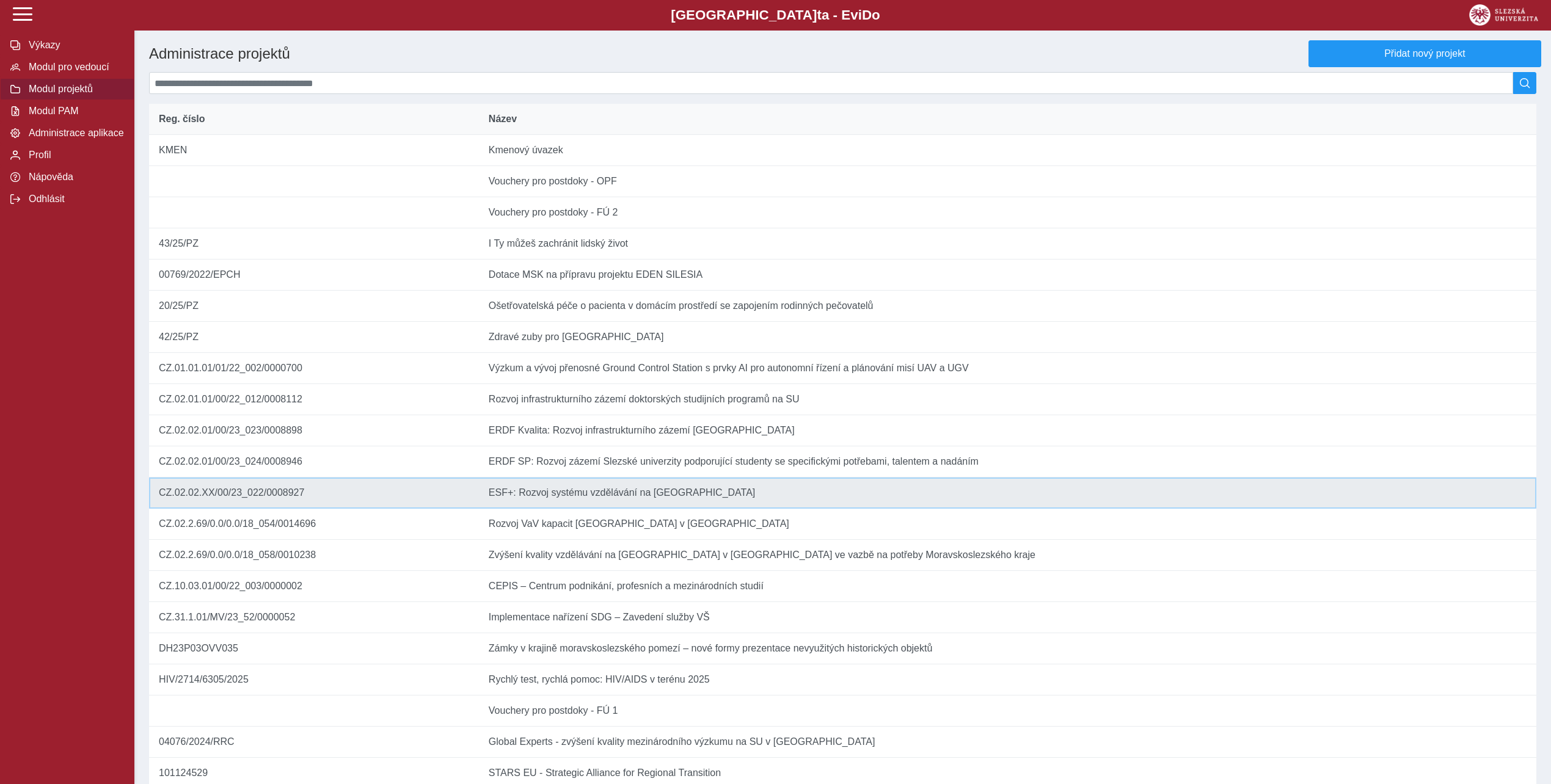
click at [538, 509] on td "Název ESF+: Rozvoj systému vzdělávání na Slezské univerzitě" at bounding box center [1008, 493] width 1058 height 31
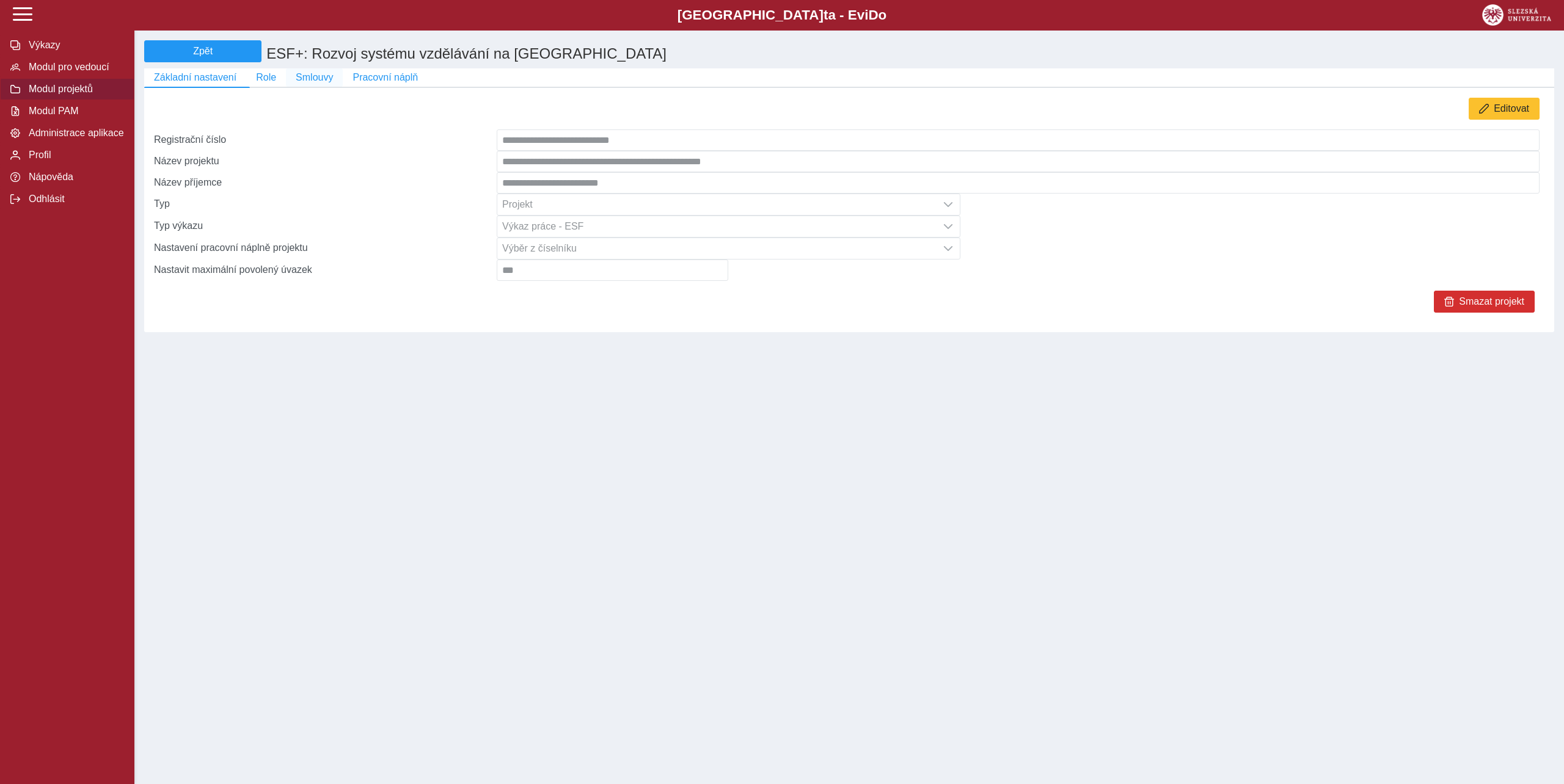
click at [319, 83] on span "Smlouvy" at bounding box center [314, 77] width 37 height 11
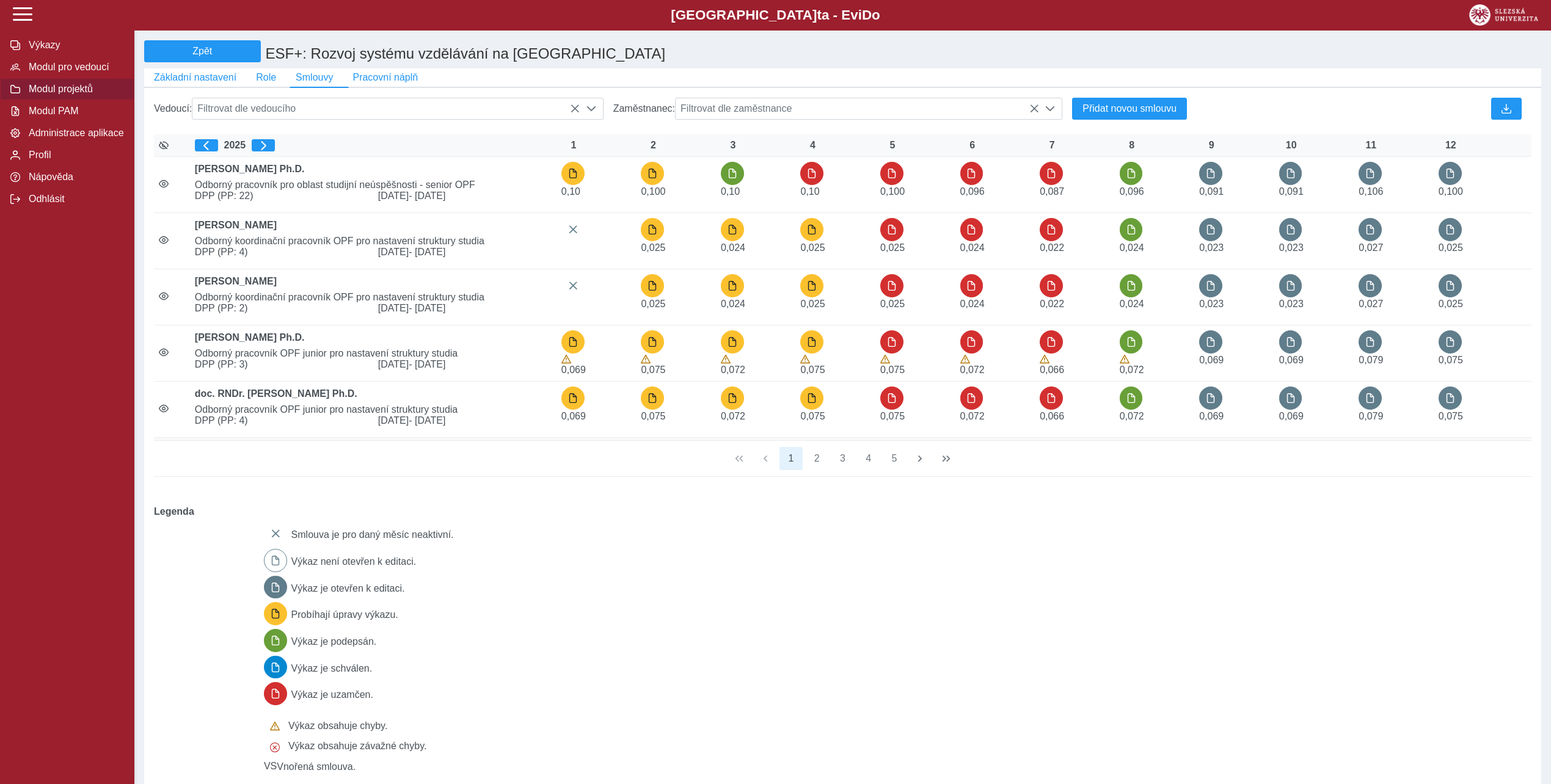
click at [703, 595] on div "Smlouva je pro daný měsíc neaktivní. Výkaz není otevřen k editaci. Výkaz je ote…" at bounding box center [890, 658] width 1263 height 282
